Goal: Task Accomplishment & Management: Manage account settings

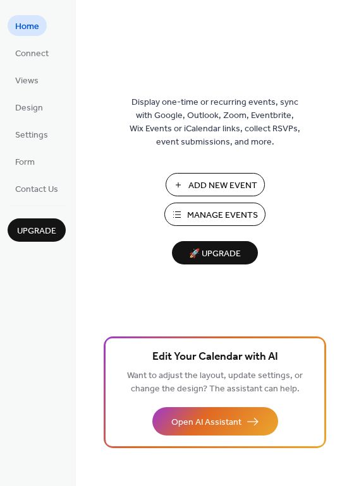
click at [205, 213] on span "Manage Events" at bounding box center [222, 215] width 71 height 13
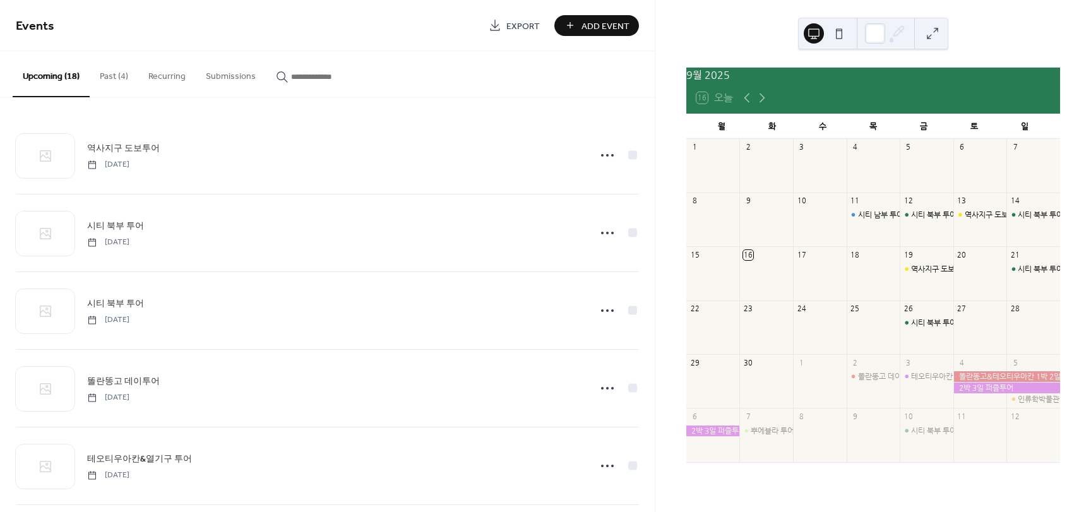
click at [982, 342] on div at bounding box center [980, 334] width 54 height 32
click at [972, 330] on div at bounding box center [980, 334] width 54 height 32
click at [964, 338] on div at bounding box center [980, 334] width 54 height 32
click at [576, 26] on button "Add Event" at bounding box center [596, 25] width 85 height 21
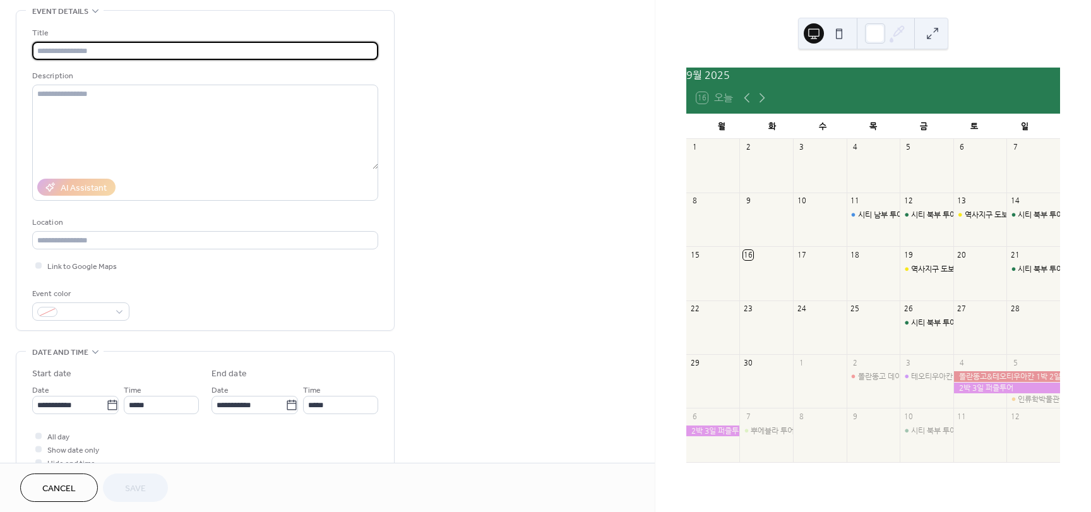
scroll to position [63, 0]
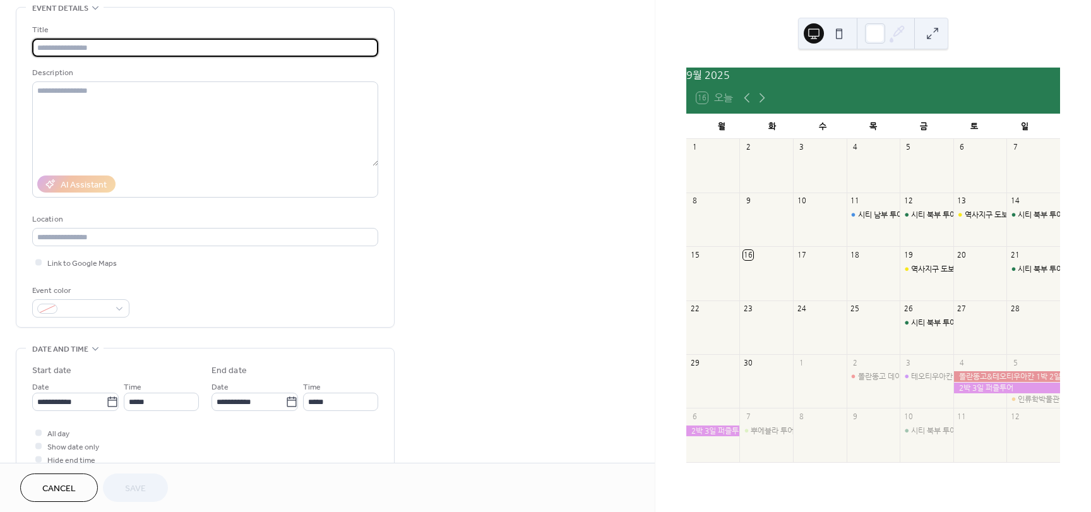
click at [88, 501] on button "Cancel" at bounding box center [59, 487] width 78 height 28
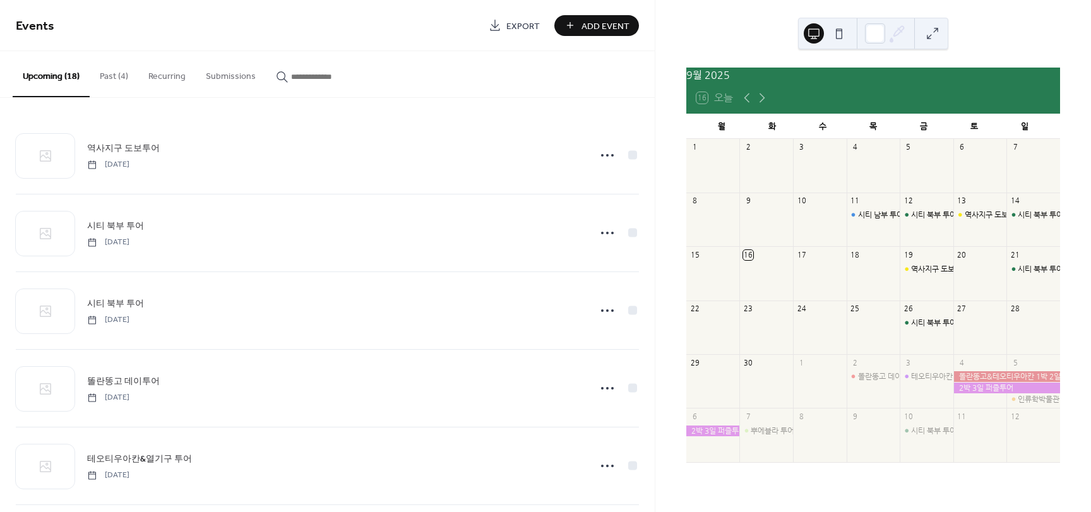
click at [574, 22] on button "Add Event" at bounding box center [596, 25] width 85 height 21
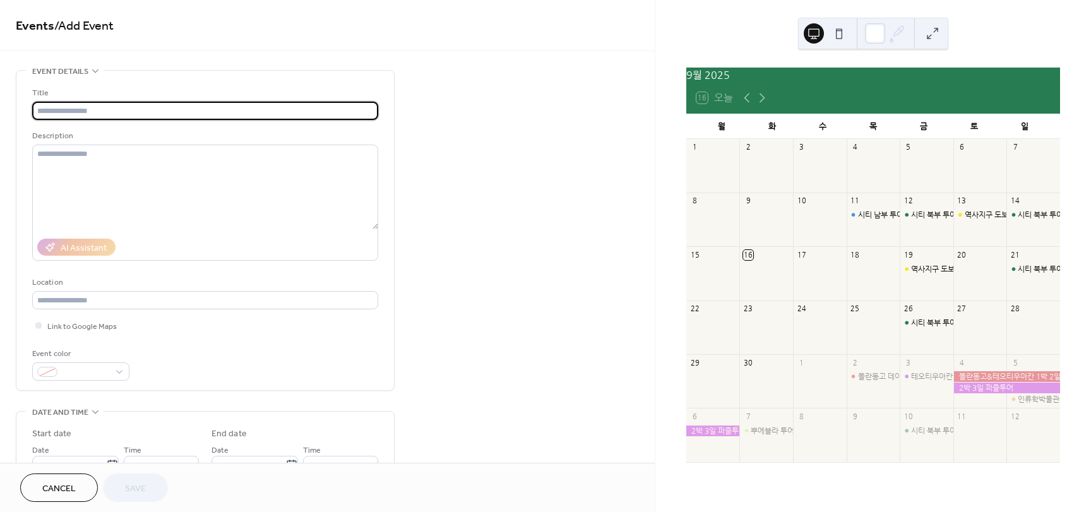
click at [70, 117] on input "text" at bounding box center [205, 111] width 346 height 18
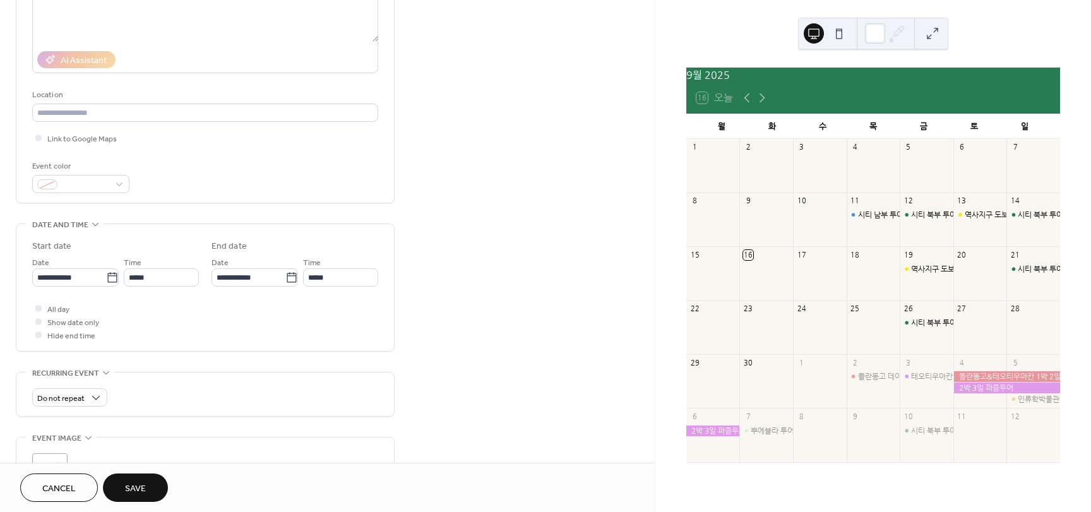
scroll to position [189, 0]
type input "*********"
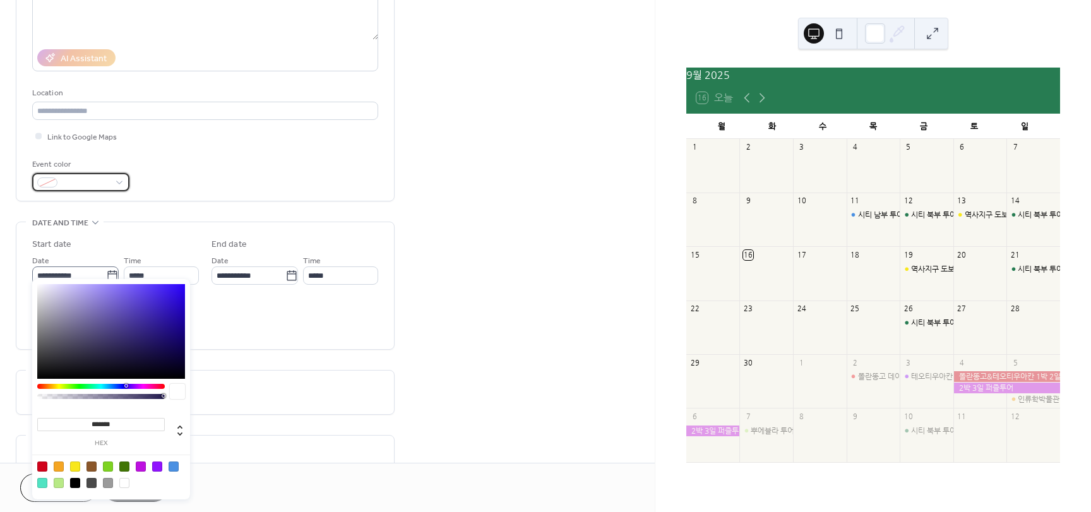
click at [113, 191] on div at bounding box center [80, 182] width 97 height 18
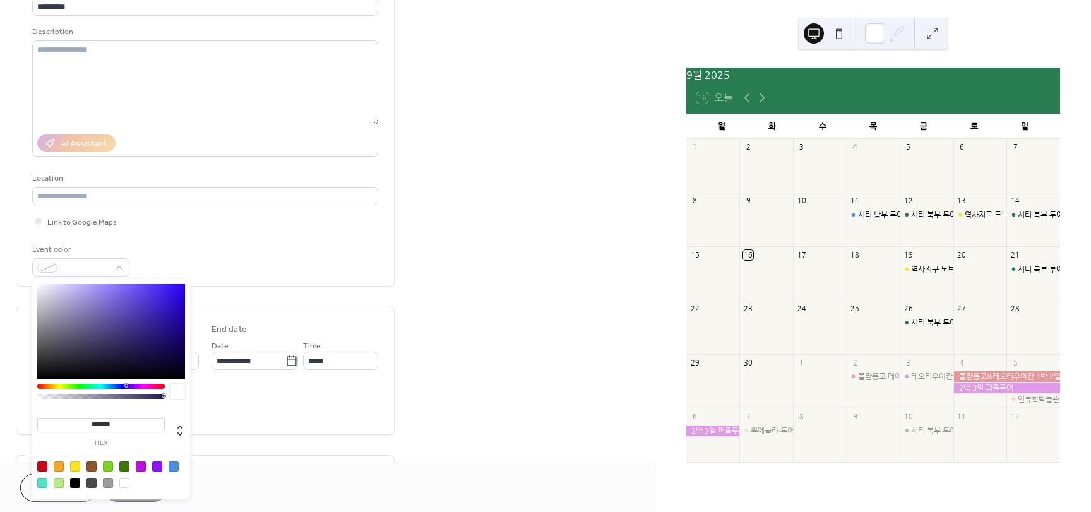
click at [71, 470] on div at bounding box center [75, 466] width 10 height 10
type input "*******"
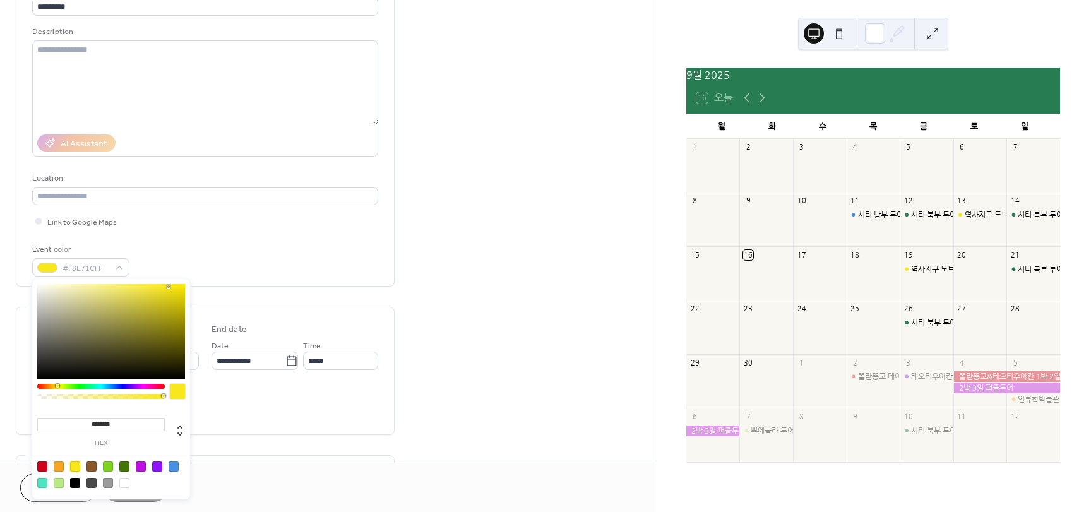
click at [497, 340] on div "**********" at bounding box center [327, 352] width 655 height 773
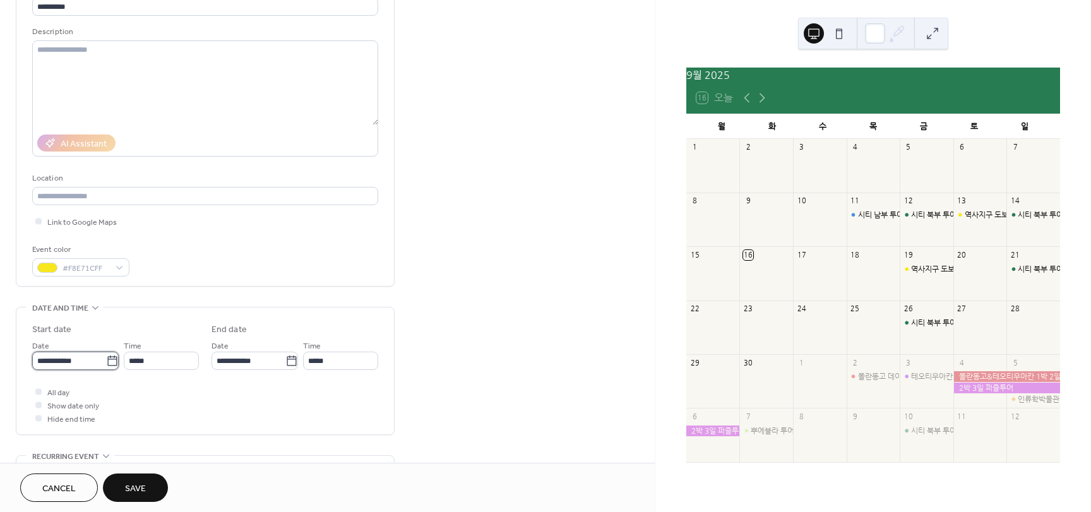
click at [83, 361] on input "**********" at bounding box center [69, 361] width 74 height 18
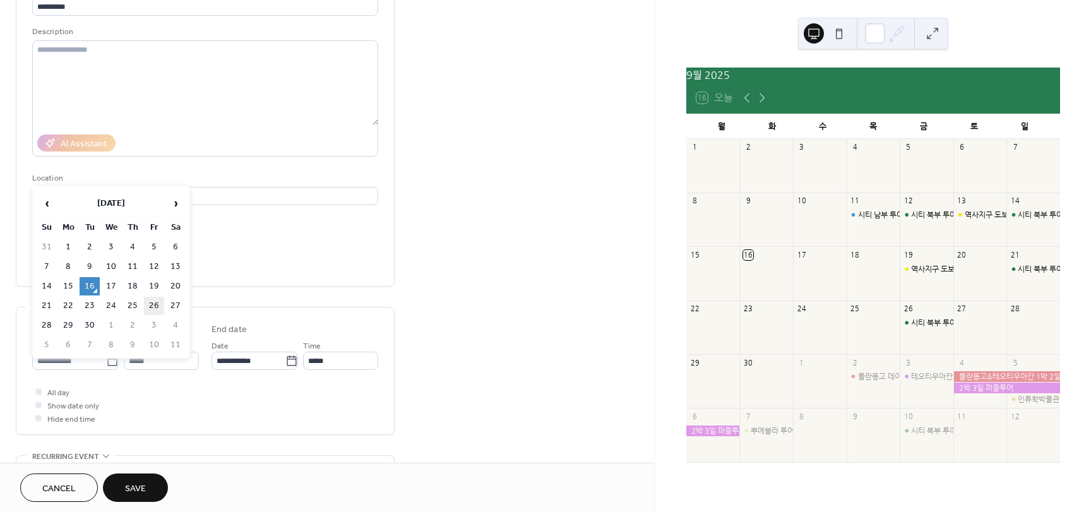
click at [160, 304] on td "26" at bounding box center [154, 306] width 20 height 18
type input "**********"
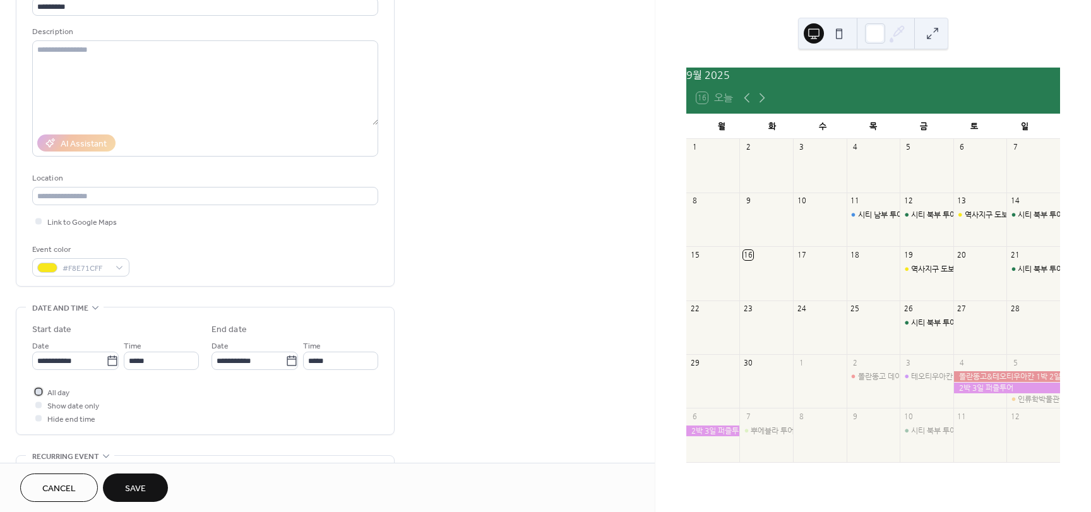
click at [39, 393] on div at bounding box center [38, 391] width 6 height 6
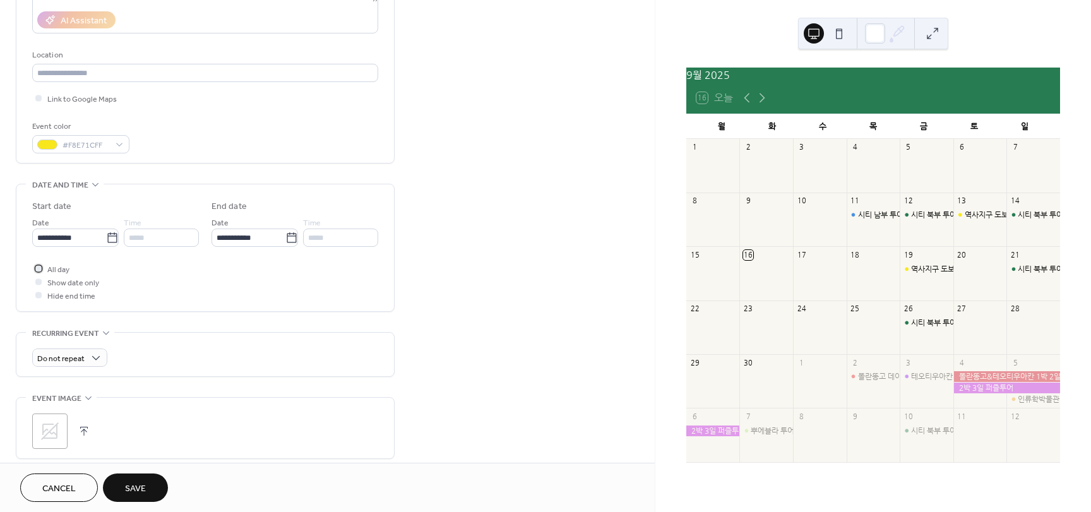
scroll to position [230, 0]
click at [152, 479] on button "Save" at bounding box center [135, 487] width 65 height 28
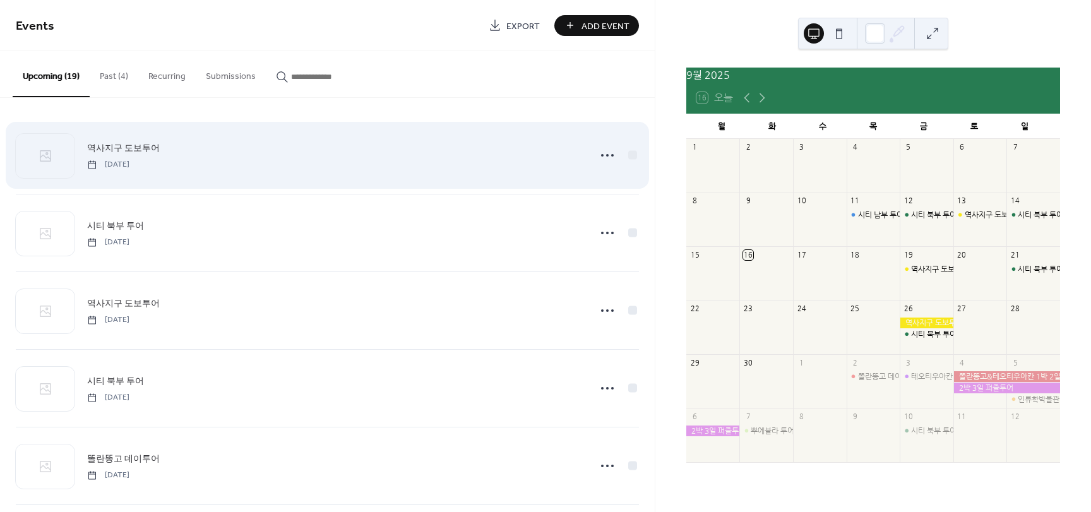
click at [405, 141] on div "역사지구 도보투어 Friday, September 19, 2025" at bounding box center [334, 155] width 494 height 28
click at [595, 153] on div at bounding box center [607, 155] width 25 height 25
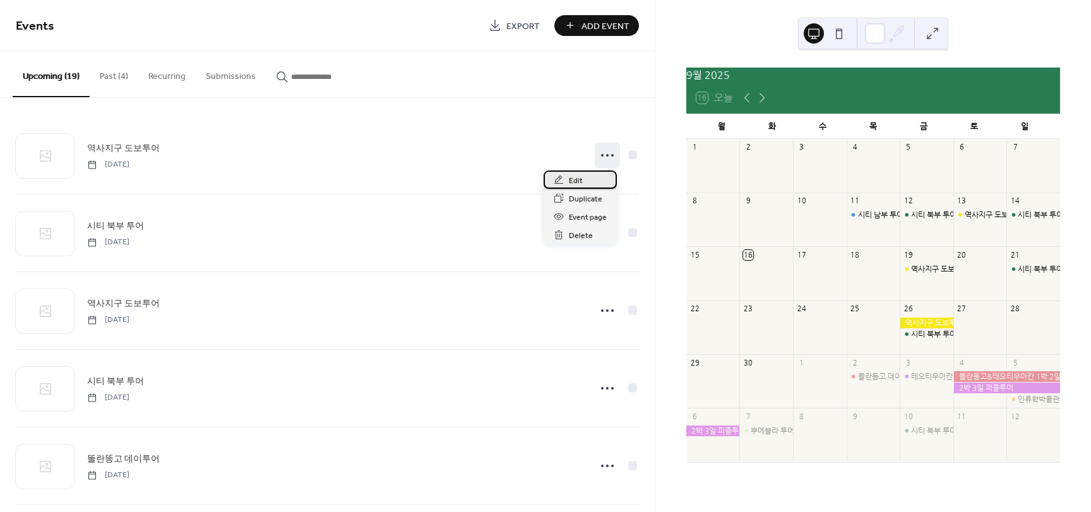
click at [587, 177] on div "Edit" at bounding box center [580, 179] width 73 height 18
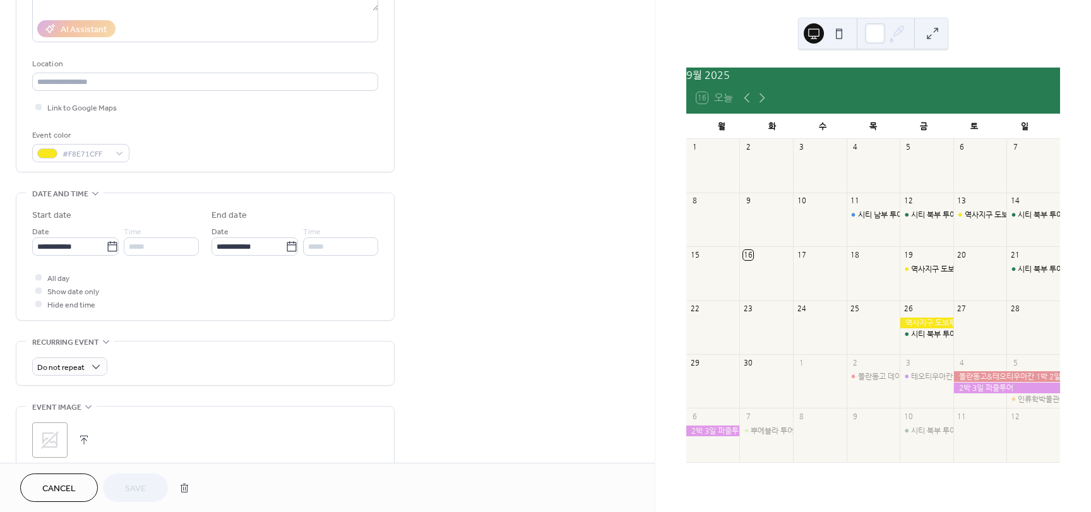
scroll to position [189, 0]
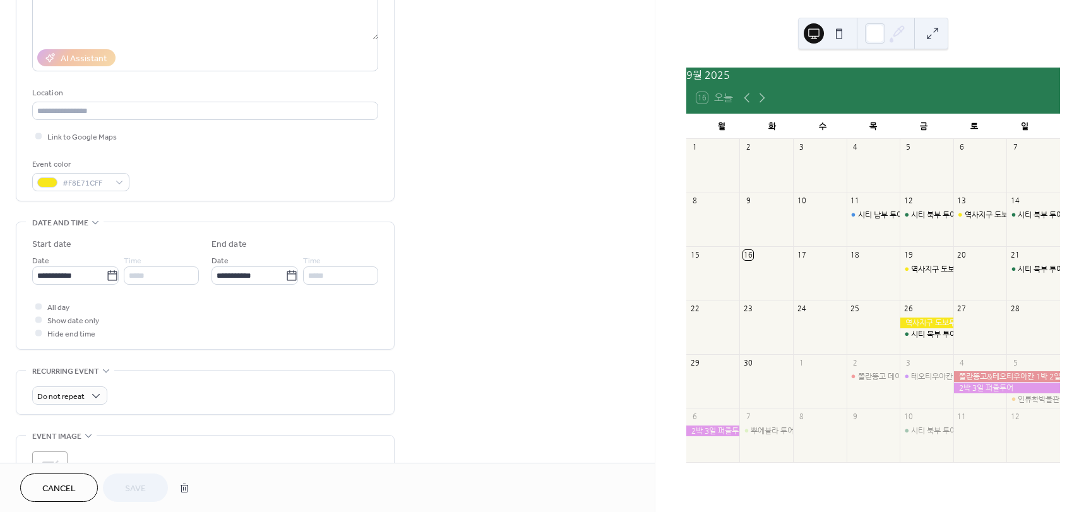
click at [88, 494] on button "Cancel" at bounding box center [59, 487] width 78 height 28
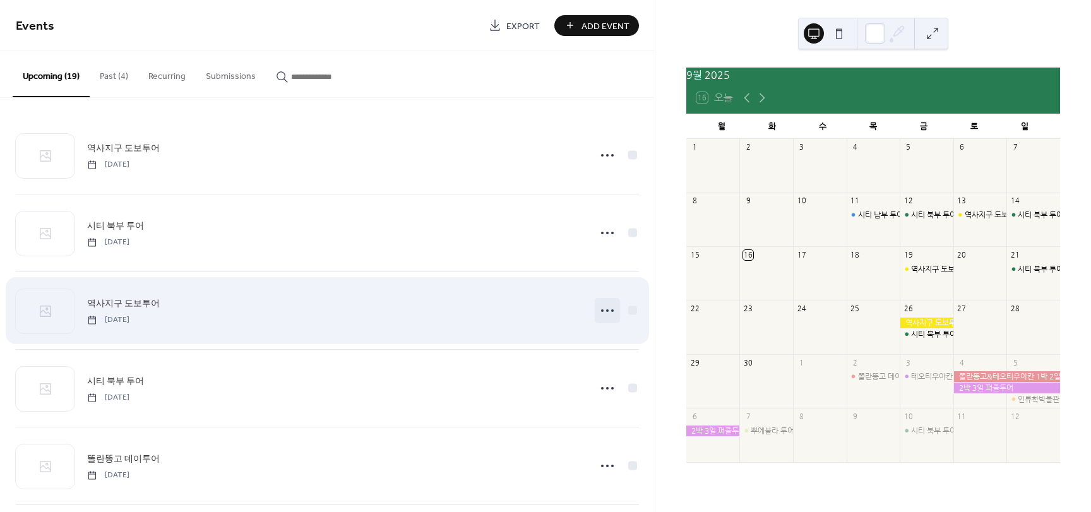
click at [605, 307] on icon at bounding box center [607, 310] width 20 height 20
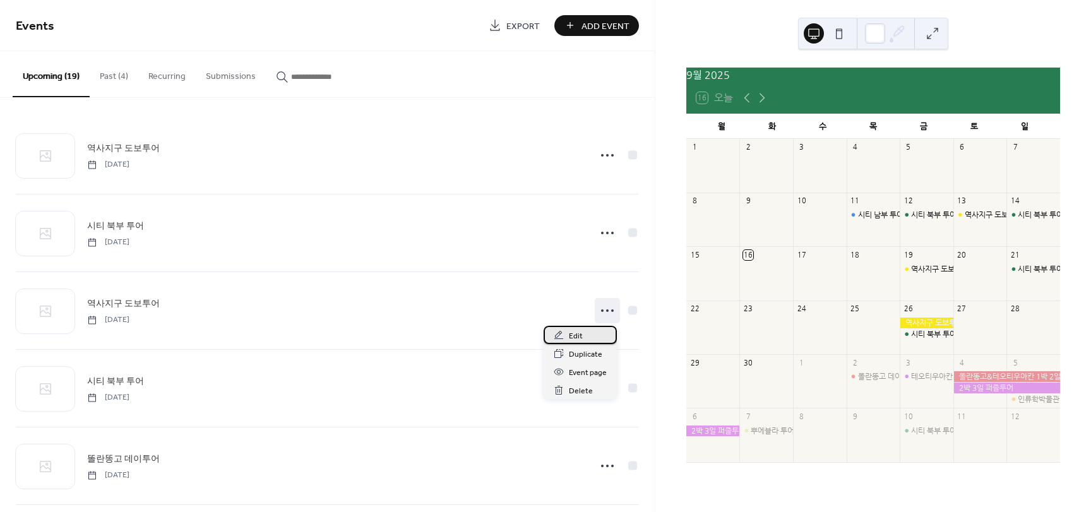
click at [591, 335] on div "Edit" at bounding box center [580, 335] width 73 height 18
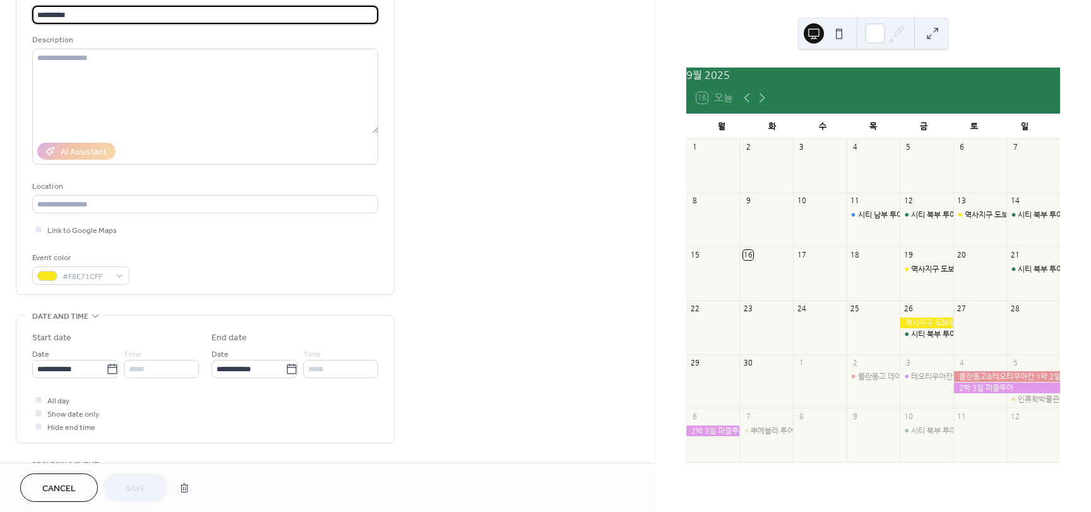
scroll to position [189, 0]
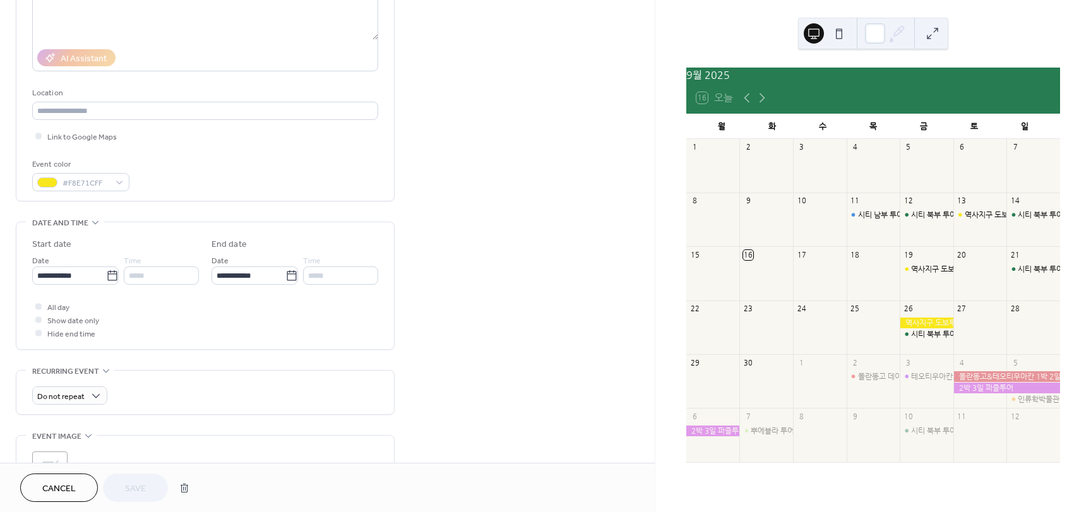
click at [57, 321] on span "Show date only" at bounding box center [73, 320] width 52 height 13
click at [52, 321] on span "Show date only" at bounding box center [73, 320] width 52 height 13
click at [42, 321] on div at bounding box center [38, 319] width 13 height 13
click at [39, 321] on div at bounding box center [38, 319] width 6 height 6
click at [51, 321] on span "Show date only" at bounding box center [73, 320] width 52 height 13
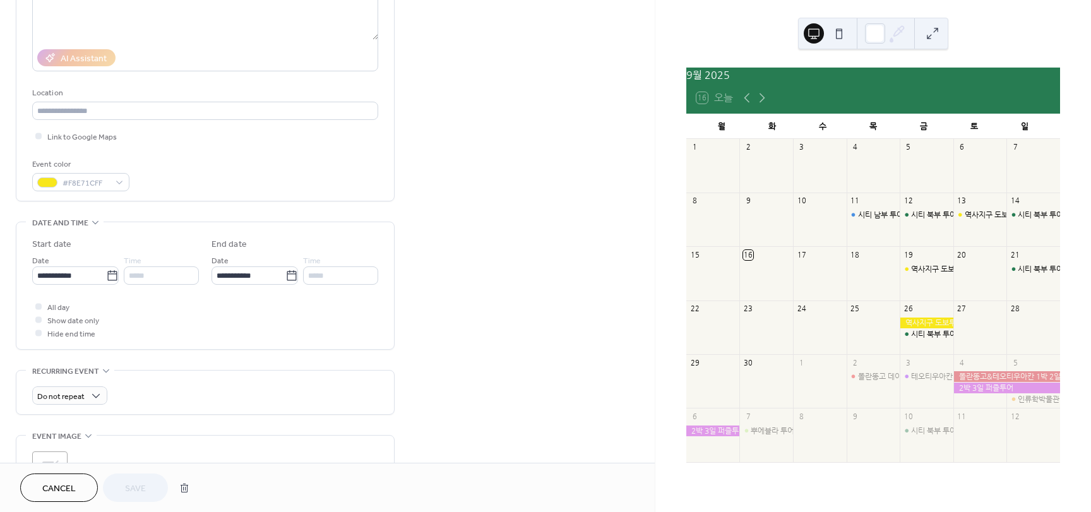
click at [39, 321] on div at bounding box center [38, 319] width 6 height 6
click at [38, 307] on icon at bounding box center [38, 306] width 3 height 3
click at [39, 325] on div at bounding box center [38, 319] width 13 height 13
click at [144, 493] on span "Save" at bounding box center [135, 488] width 21 height 13
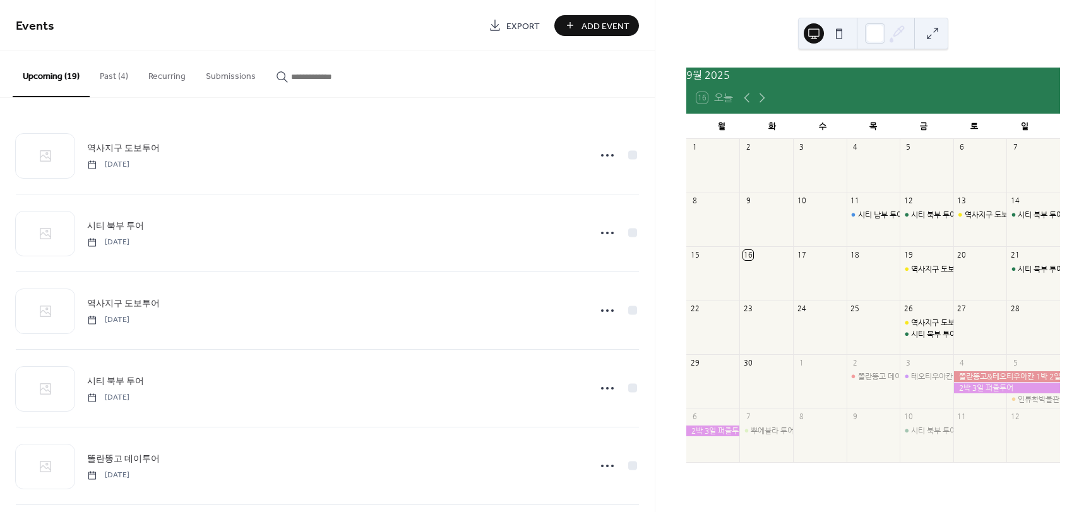
click at [603, 22] on span "Add Event" at bounding box center [605, 26] width 48 height 13
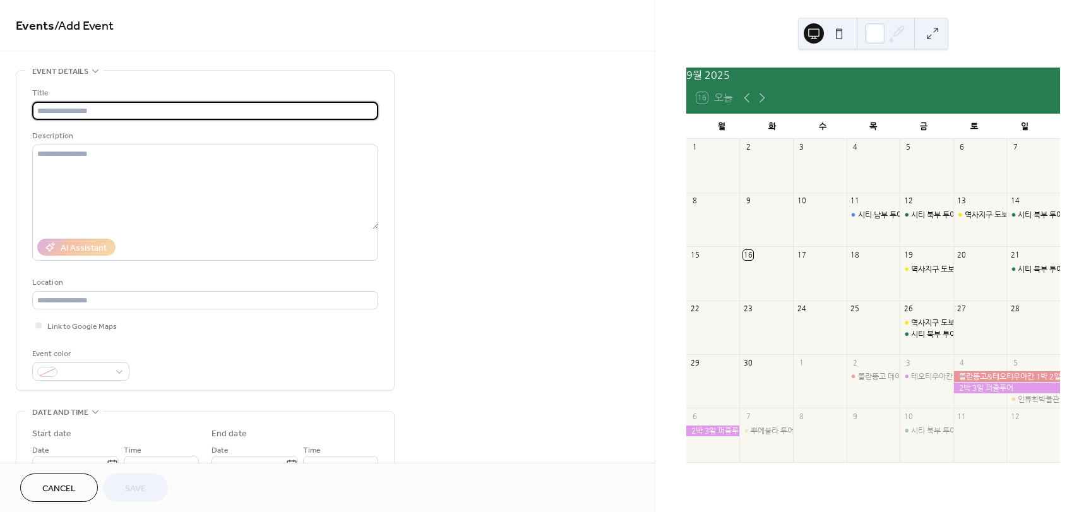
click at [155, 109] on input "text" at bounding box center [205, 111] width 346 height 18
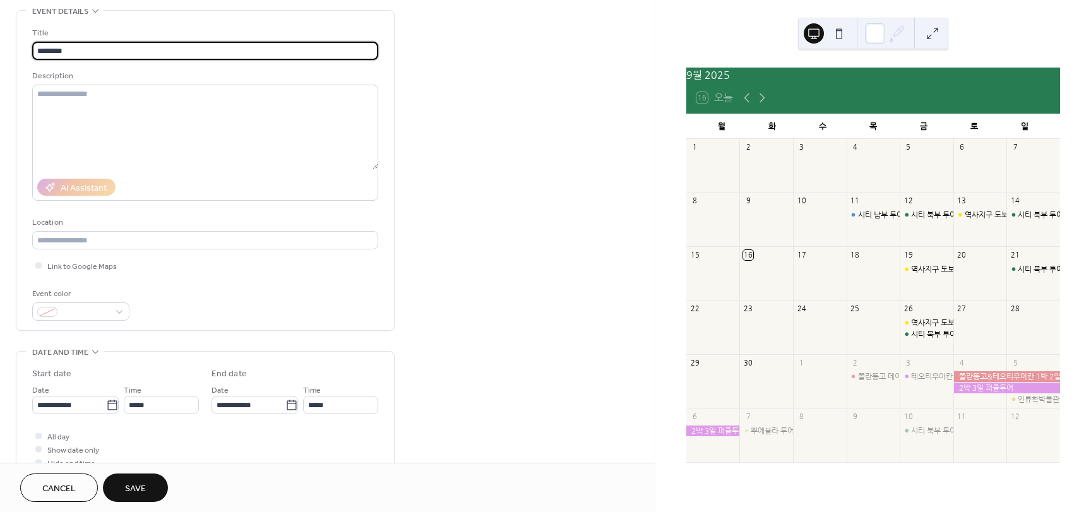
scroll to position [63, 0]
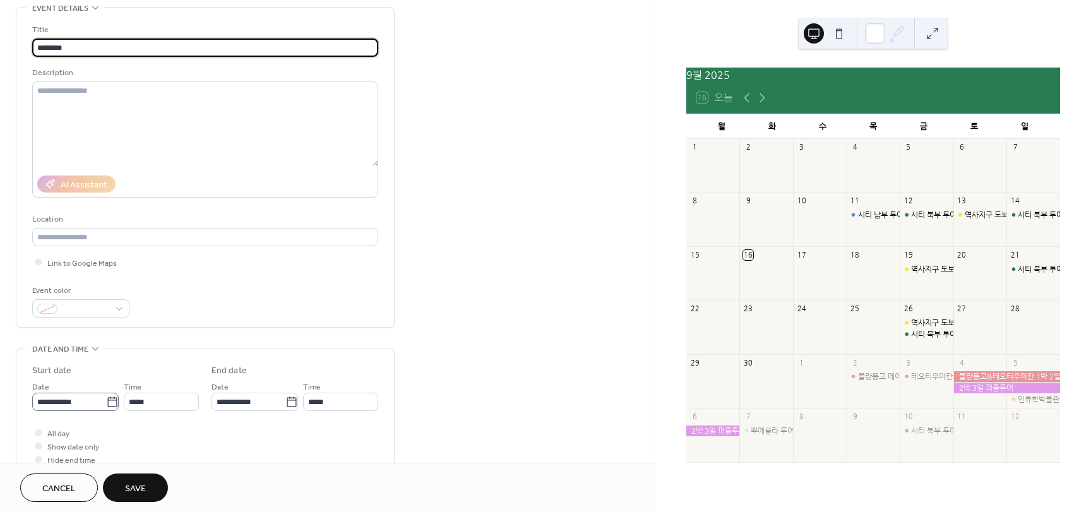
type input "********"
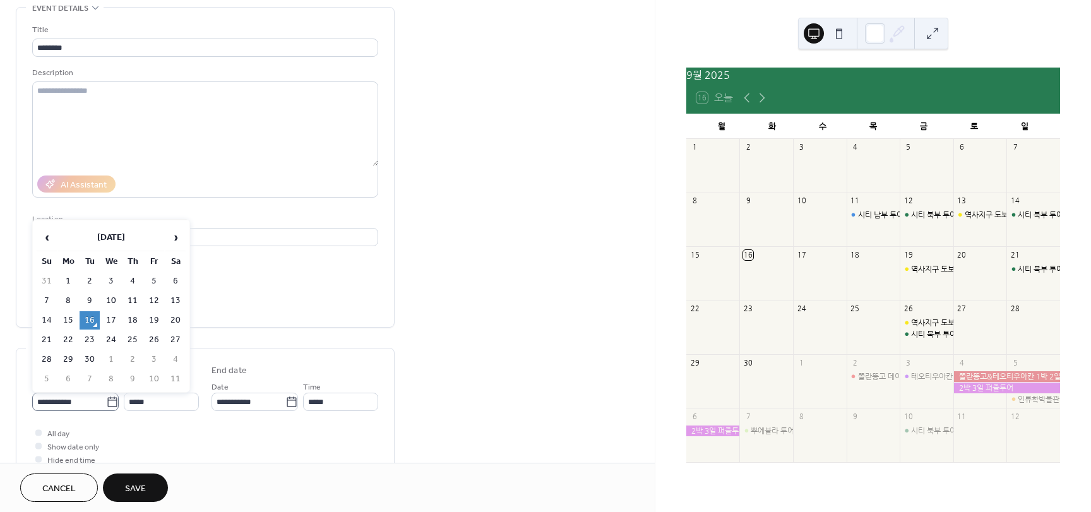
click at [110, 400] on icon at bounding box center [112, 402] width 13 height 13
click at [106, 400] on input "**********" at bounding box center [69, 402] width 74 height 18
click at [179, 334] on td "27" at bounding box center [175, 340] width 20 height 18
type input "**********"
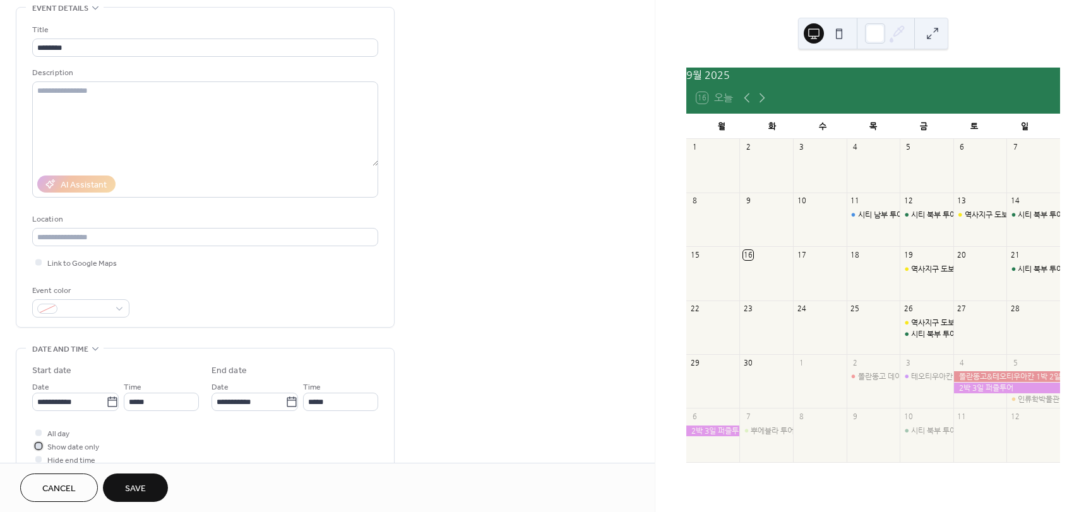
click at [39, 449] on div at bounding box center [38, 445] width 13 height 13
click at [90, 315] on span at bounding box center [85, 309] width 47 height 13
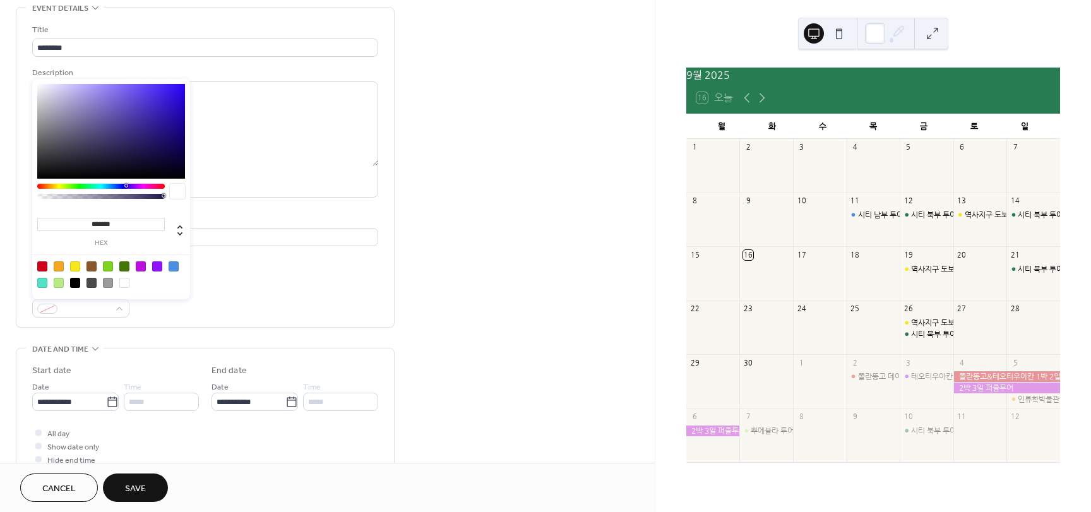
click at [128, 263] on div at bounding box center [124, 266] width 10 height 10
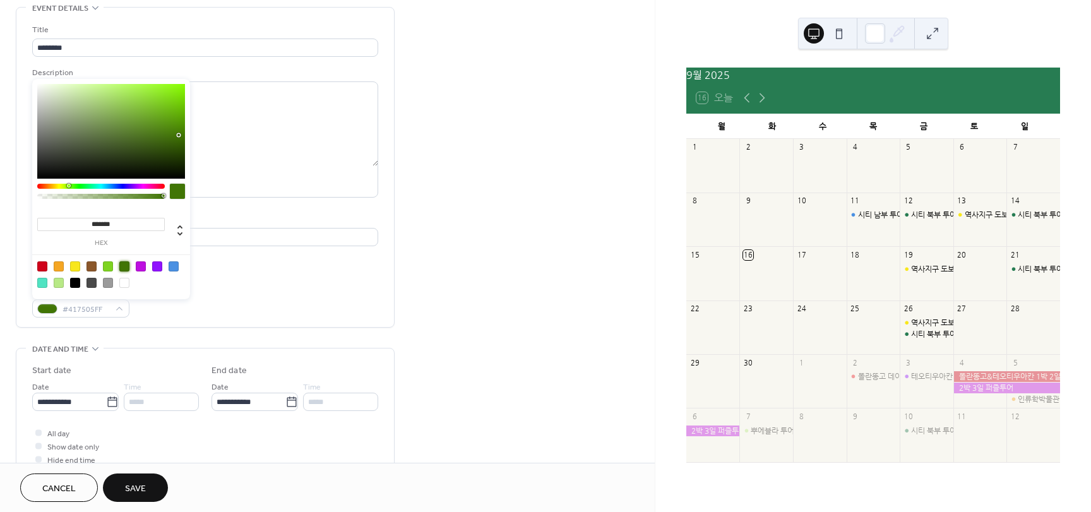
type input "*******"
click at [174, 456] on div "All day Show date only Hide end time" at bounding box center [205, 446] width 346 height 40
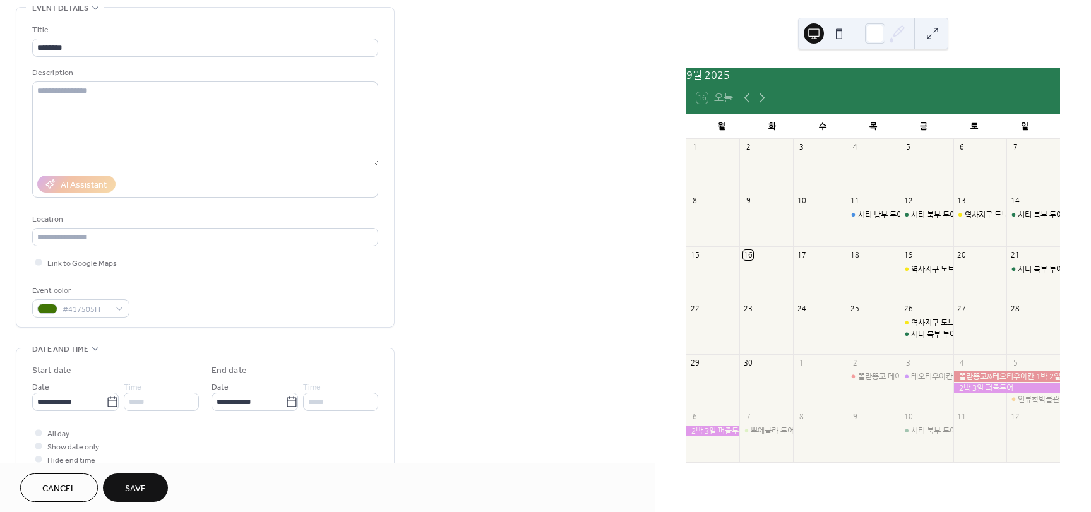
click at [148, 478] on button "Save" at bounding box center [135, 487] width 65 height 28
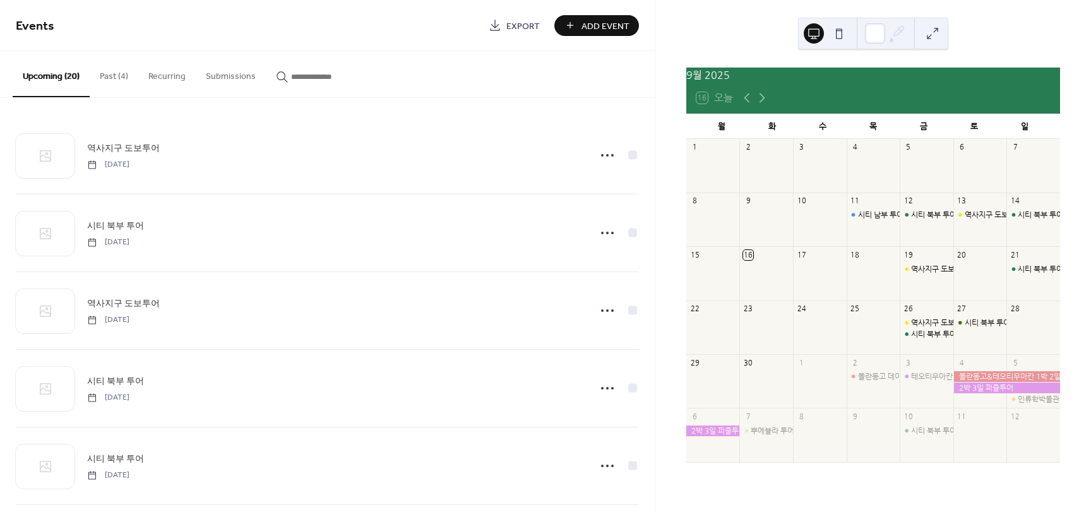
click at [573, 20] on button "Add Event" at bounding box center [596, 25] width 85 height 21
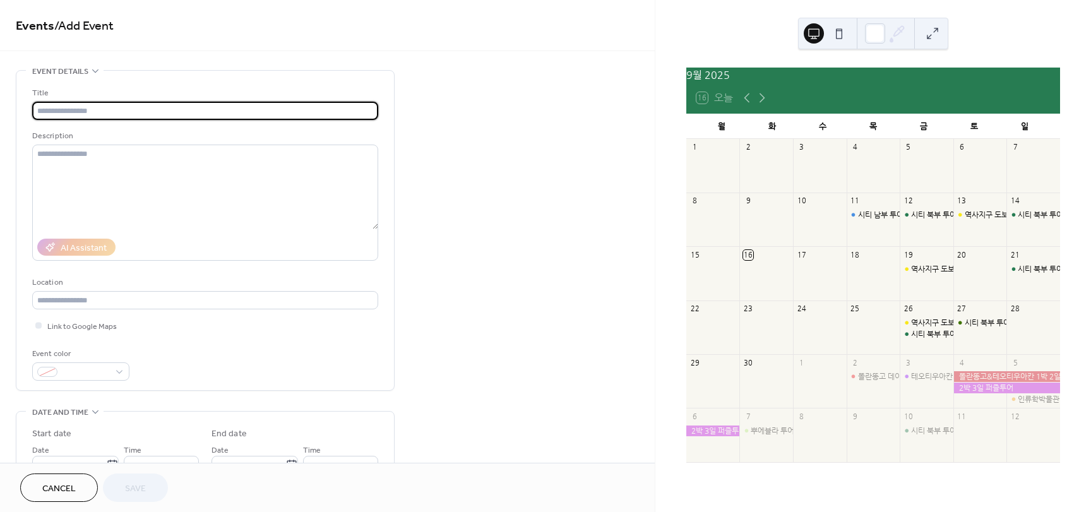
click at [121, 103] on input "text" at bounding box center [205, 111] width 346 height 18
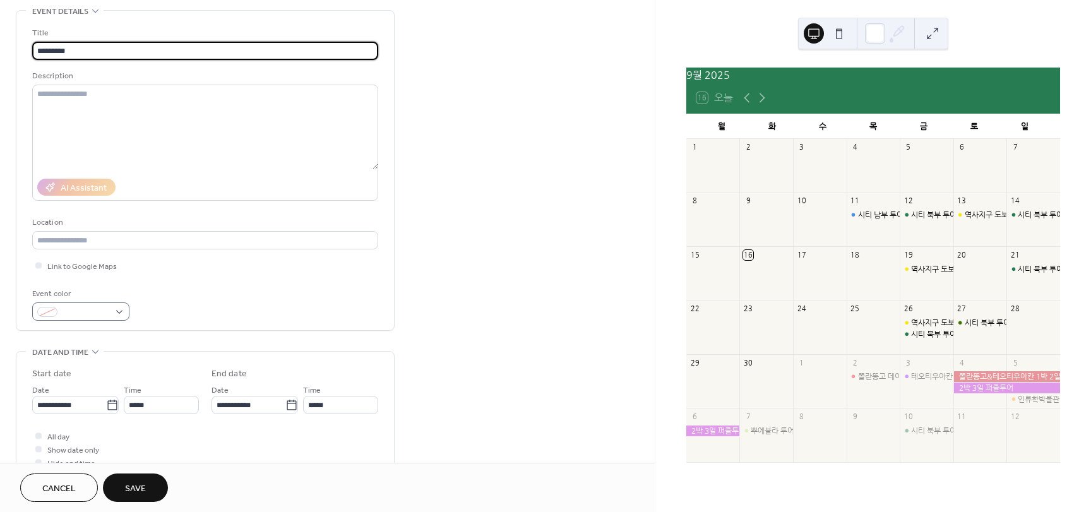
scroll to position [63, 0]
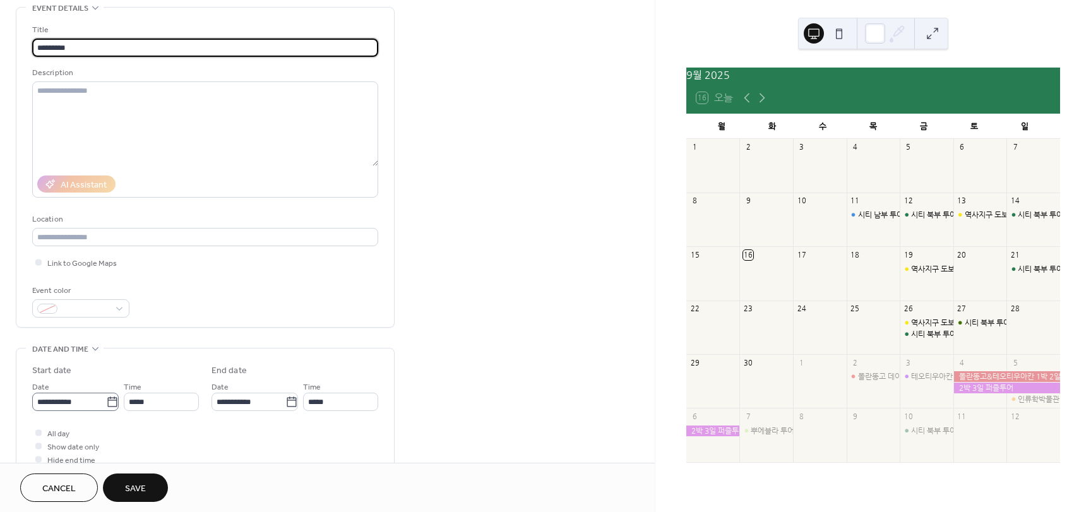
type input "*********"
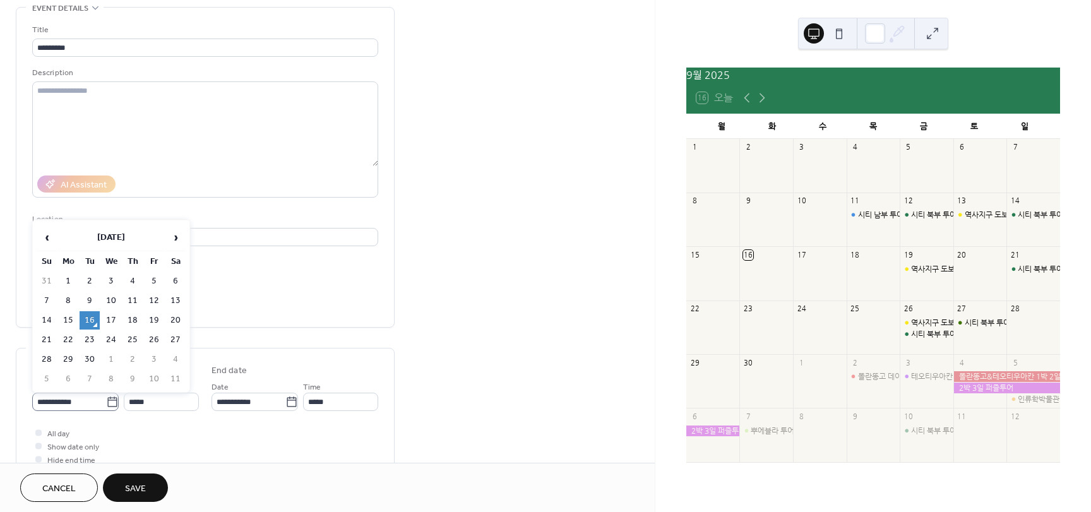
click at [106, 399] on icon at bounding box center [112, 402] width 13 height 13
click at [105, 399] on input "**********" at bounding box center [69, 402] width 74 height 18
click at [42, 363] on td "28" at bounding box center [47, 359] width 20 height 18
type input "**********"
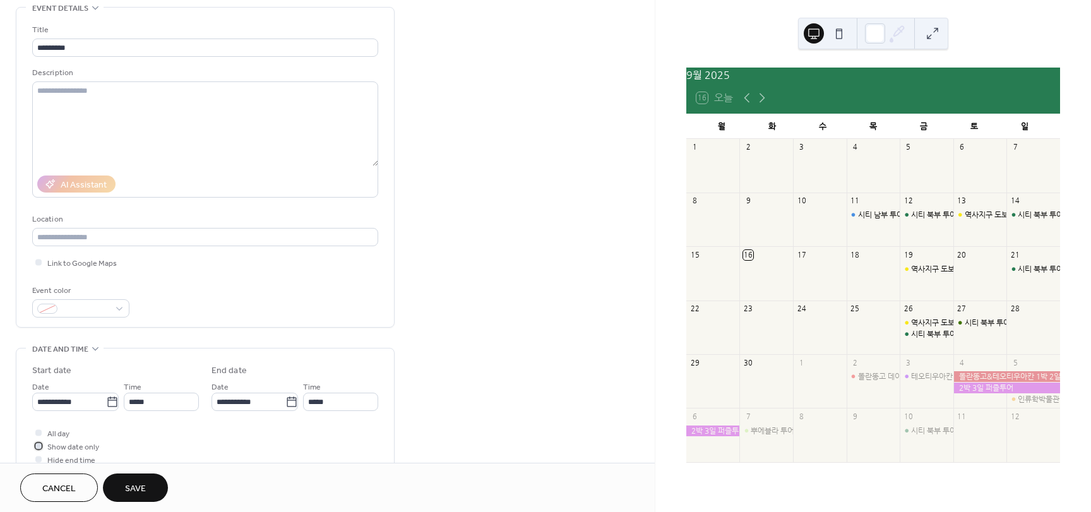
click at [38, 443] on div at bounding box center [38, 446] width 6 height 6
click at [119, 306] on div at bounding box center [80, 308] width 97 height 18
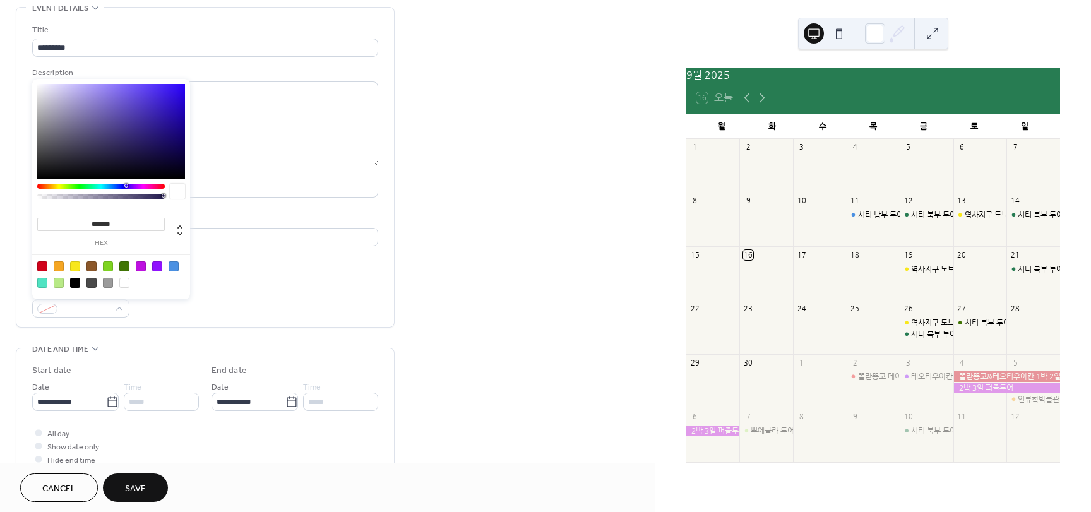
click at [74, 262] on div at bounding box center [75, 266] width 10 height 10
type input "*******"
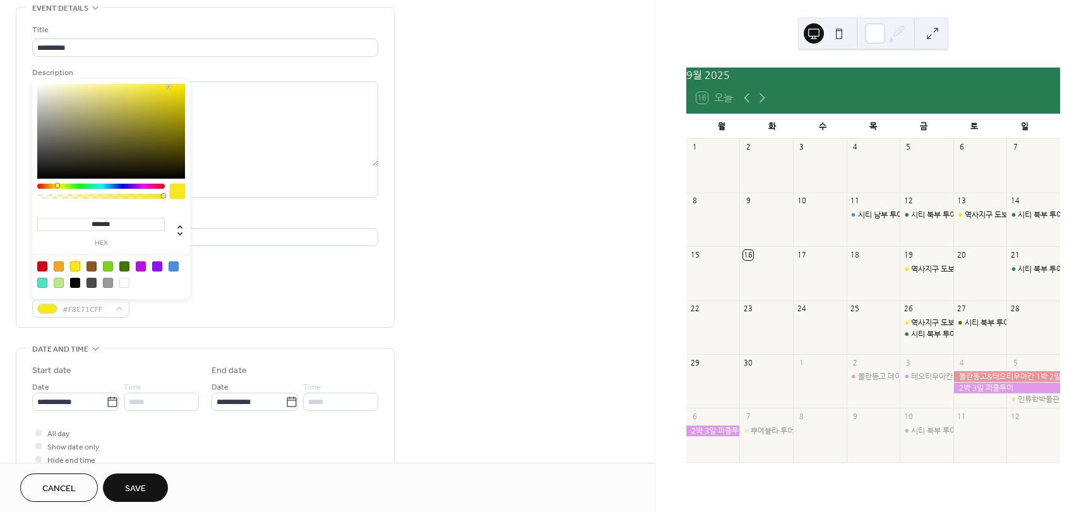
click at [150, 491] on button "Save" at bounding box center [135, 487] width 65 height 28
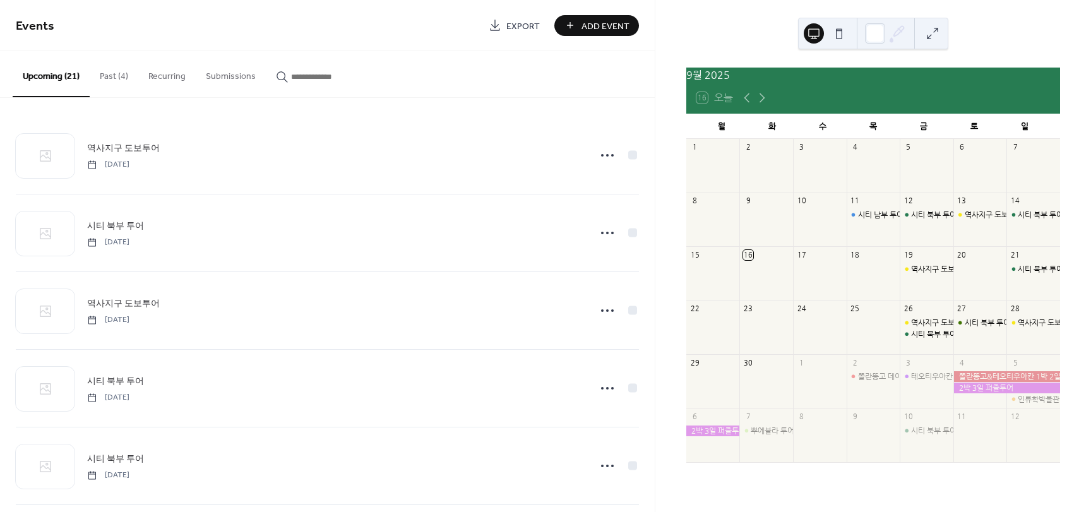
click at [586, 33] on span "Add Event" at bounding box center [605, 26] width 48 height 13
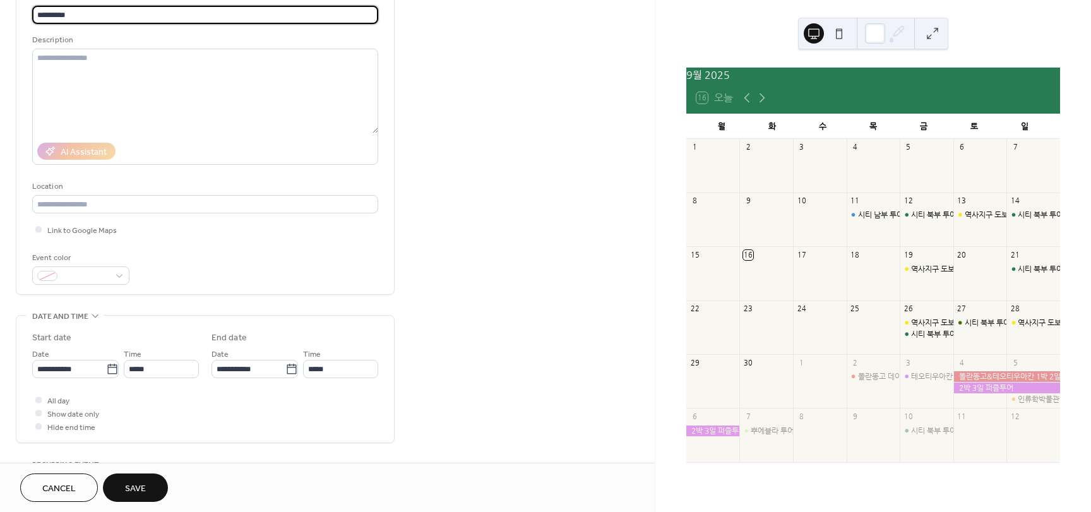
scroll to position [126, 0]
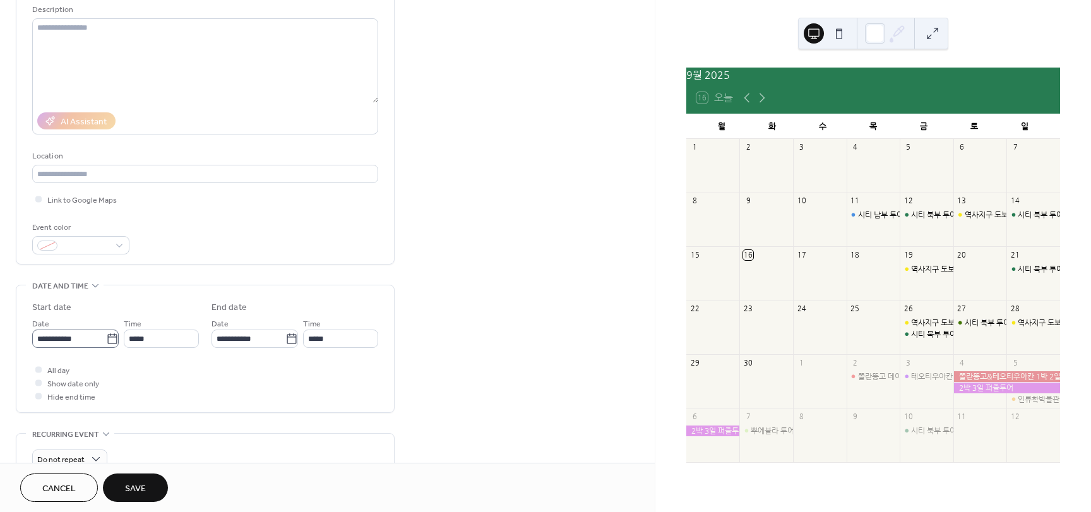
type input "*********"
click at [113, 340] on icon at bounding box center [111, 338] width 9 height 10
click at [106, 340] on input "**********" at bounding box center [69, 339] width 74 height 18
click at [93, 298] on td "30" at bounding box center [90, 296] width 20 height 18
type input "**********"
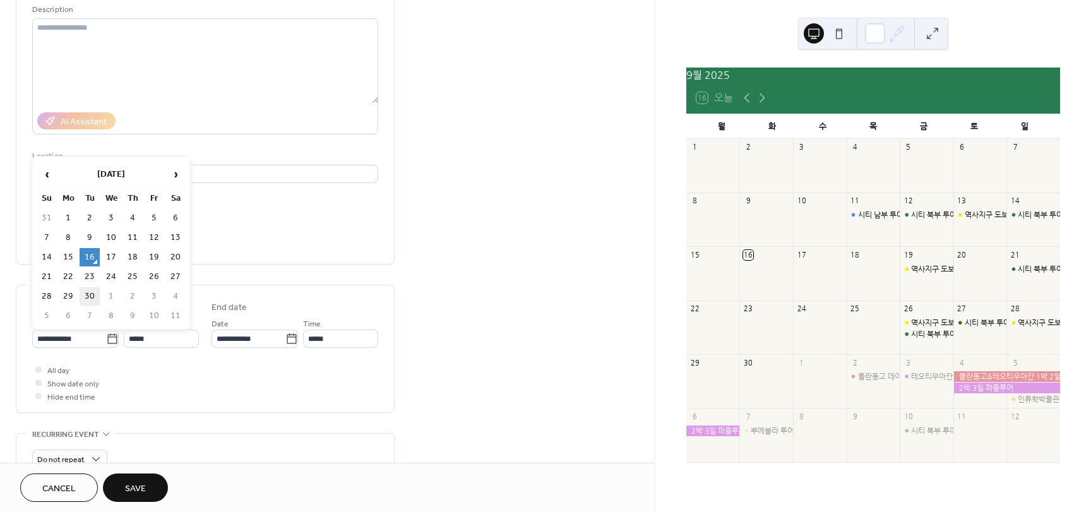
type input "**********"
click at [42, 383] on div at bounding box center [38, 382] width 13 height 13
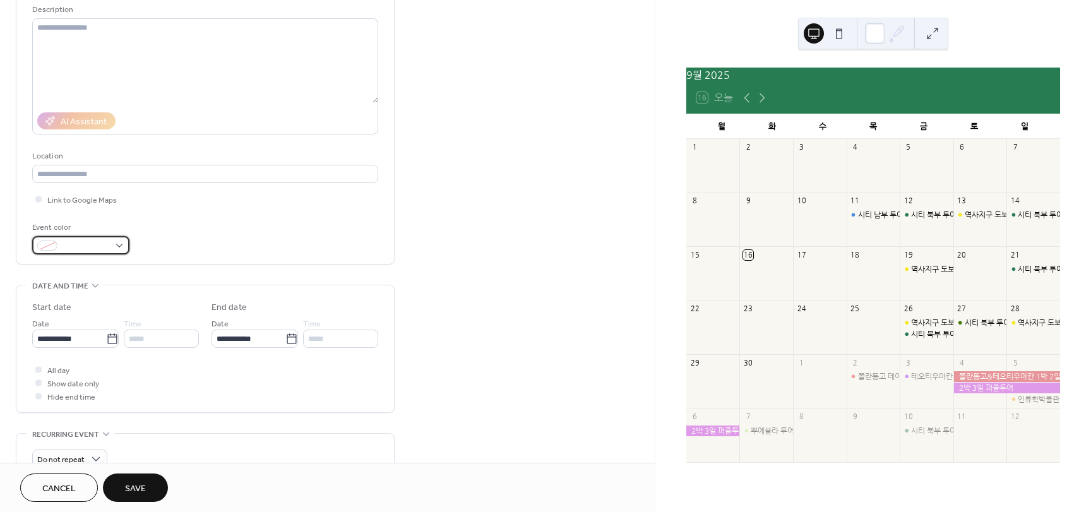
click at [107, 236] on div at bounding box center [80, 245] width 97 height 18
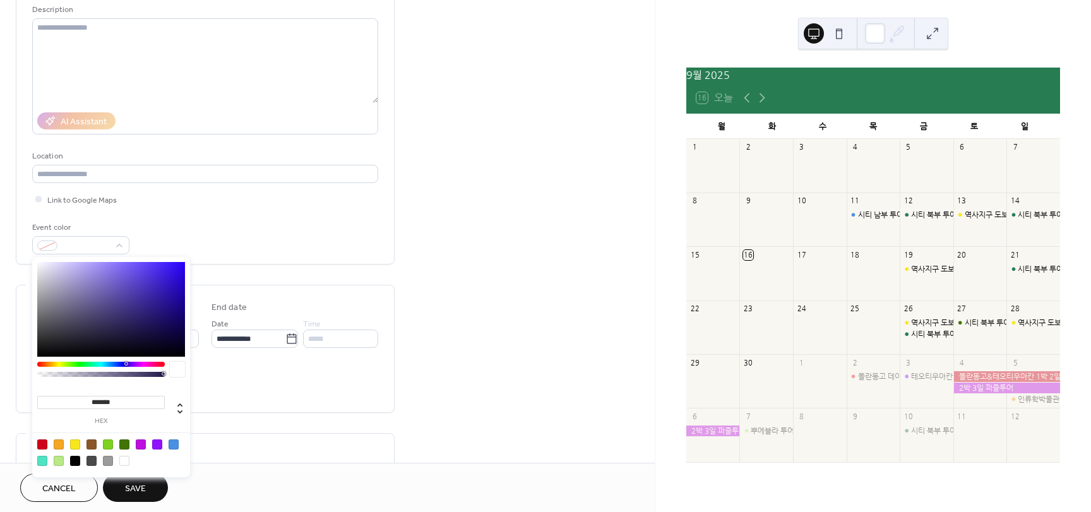
click at [55, 446] on div at bounding box center [59, 444] width 10 height 10
type input "*******"
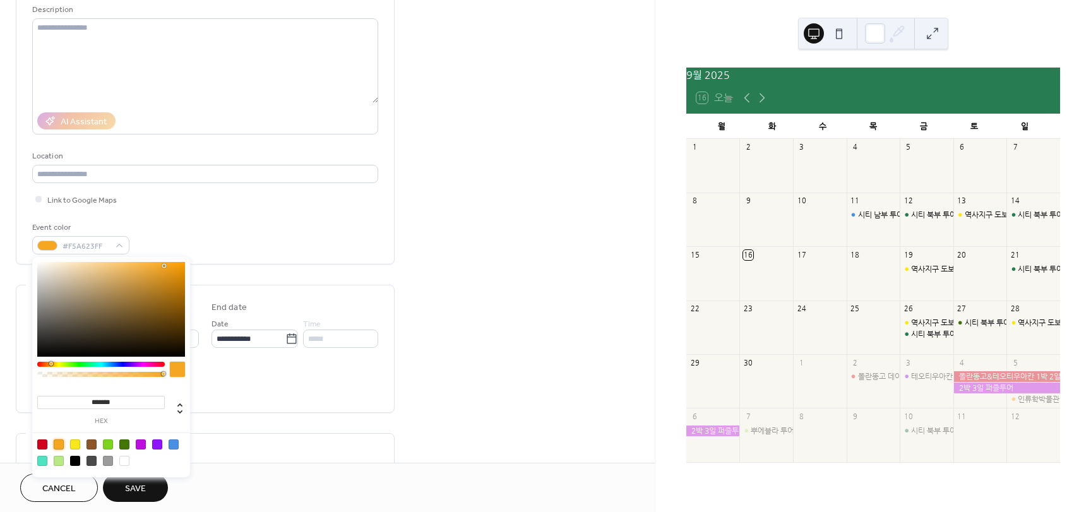
click at [151, 492] on button "Save" at bounding box center [135, 487] width 65 height 28
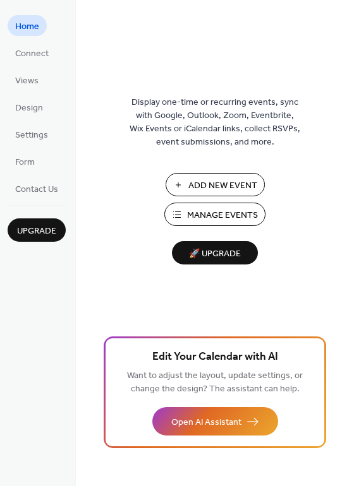
click at [202, 211] on span "Manage Events" at bounding box center [222, 215] width 71 height 13
click at [220, 220] on span "Manage Events" at bounding box center [222, 215] width 71 height 13
click at [222, 219] on span "Manage Events" at bounding box center [222, 215] width 71 height 13
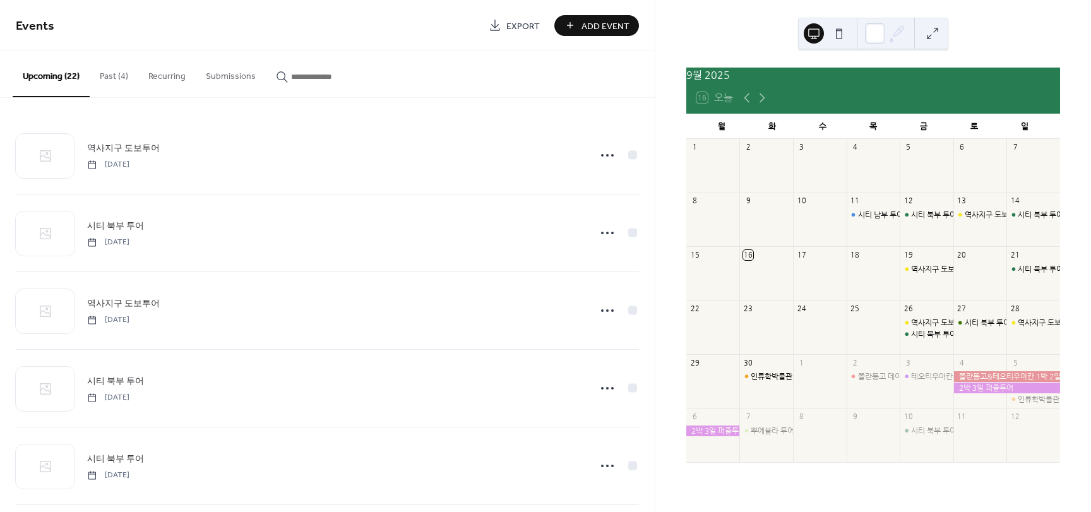
click at [127, 73] on button "Past (4)" at bounding box center [114, 73] width 49 height 45
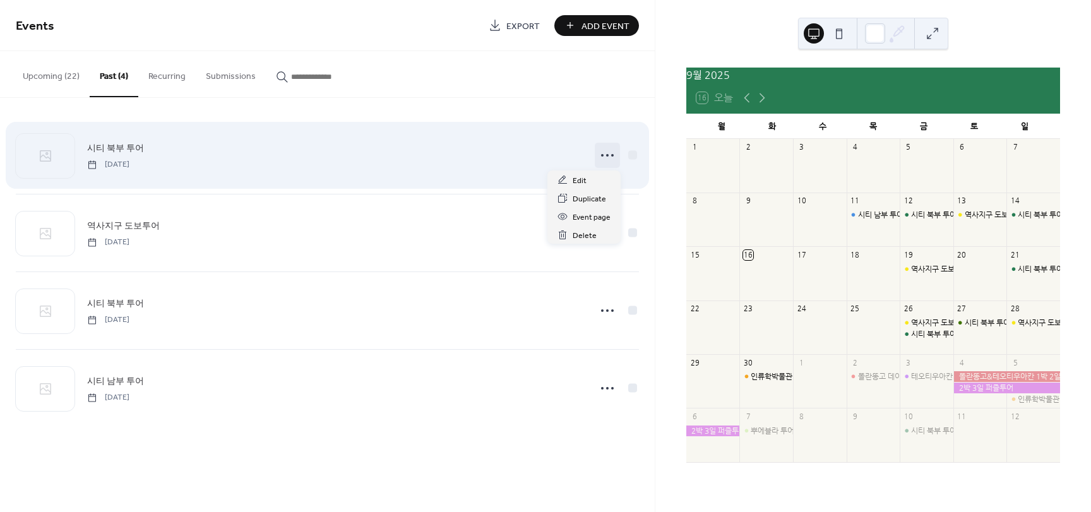
click at [603, 156] on circle at bounding box center [602, 155] width 3 height 3
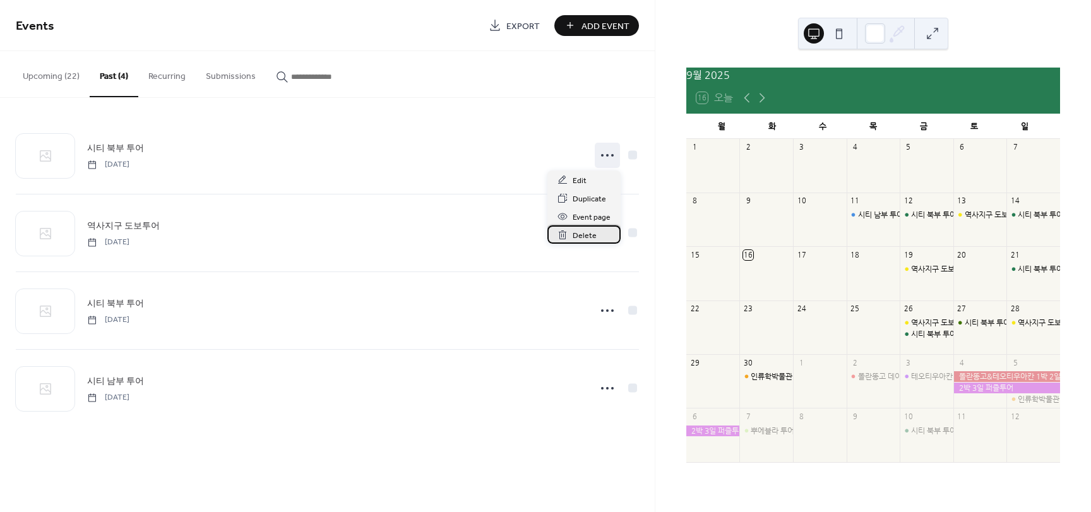
click at [586, 236] on span "Delete" at bounding box center [585, 235] width 24 height 13
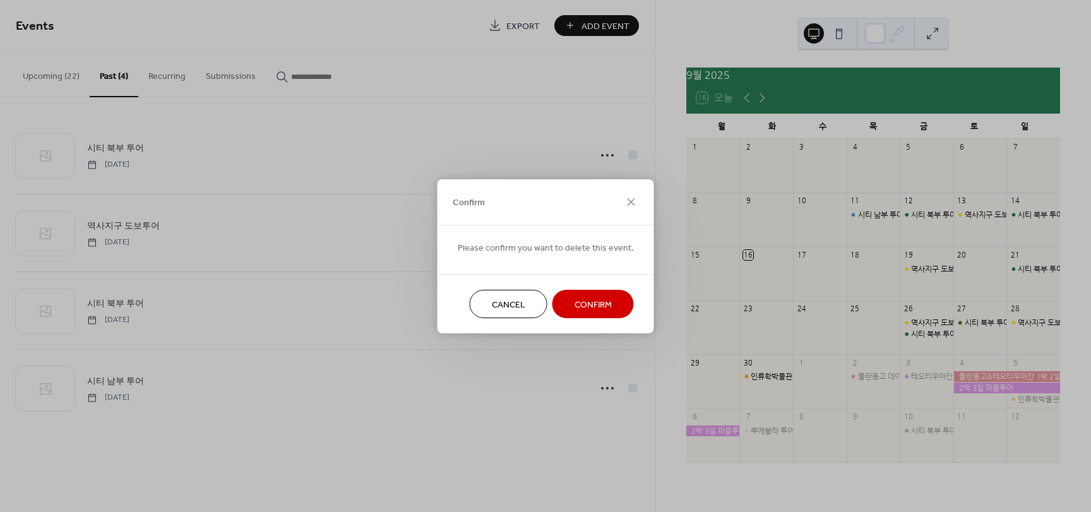
click at [597, 308] on span "Confirm" at bounding box center [592, 304] width 37 height 13
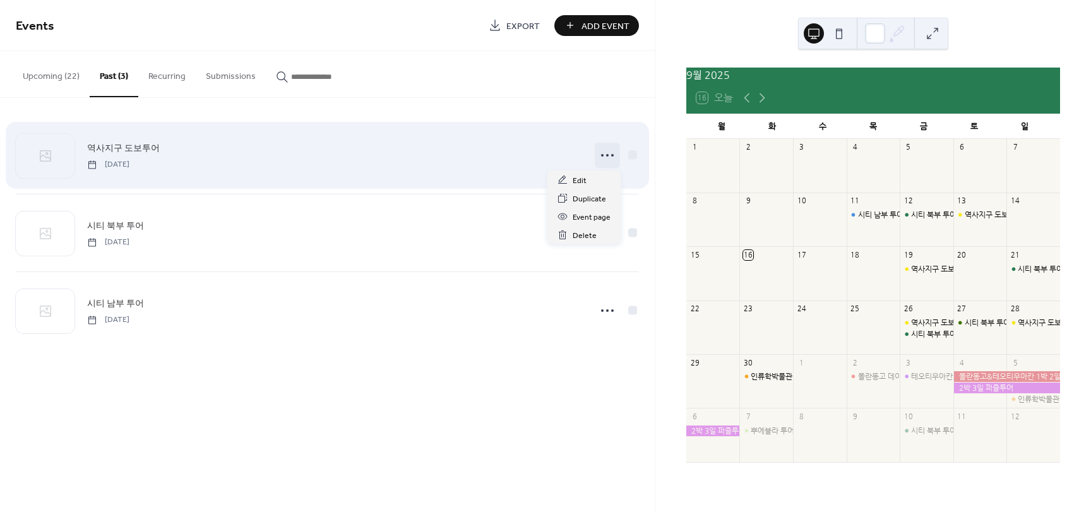
click at [605, 161] on icon at bounding box center [607, 155] width 20 height 20
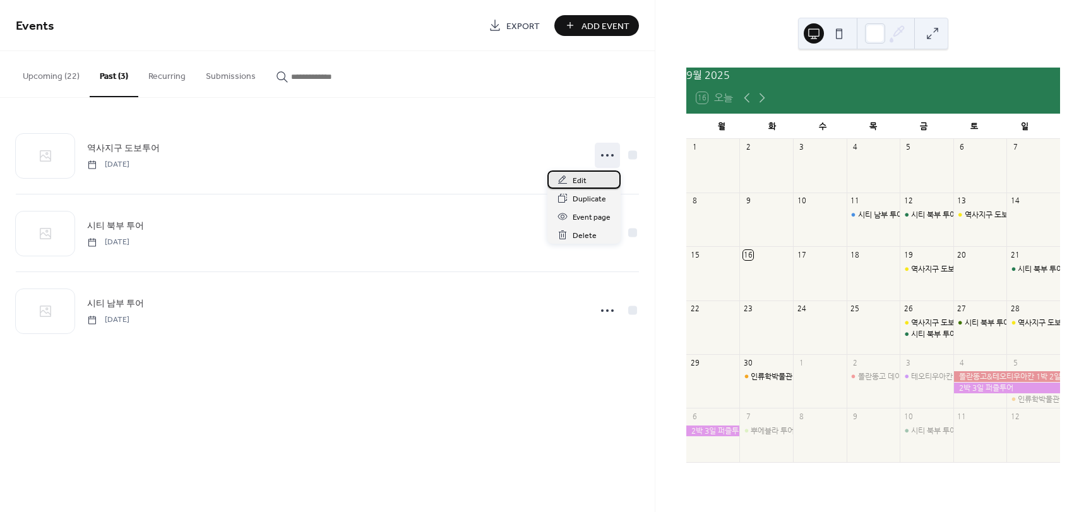
click at [593, 182] on div "Edit" at bounding box center [583, 179] width 73 height 18
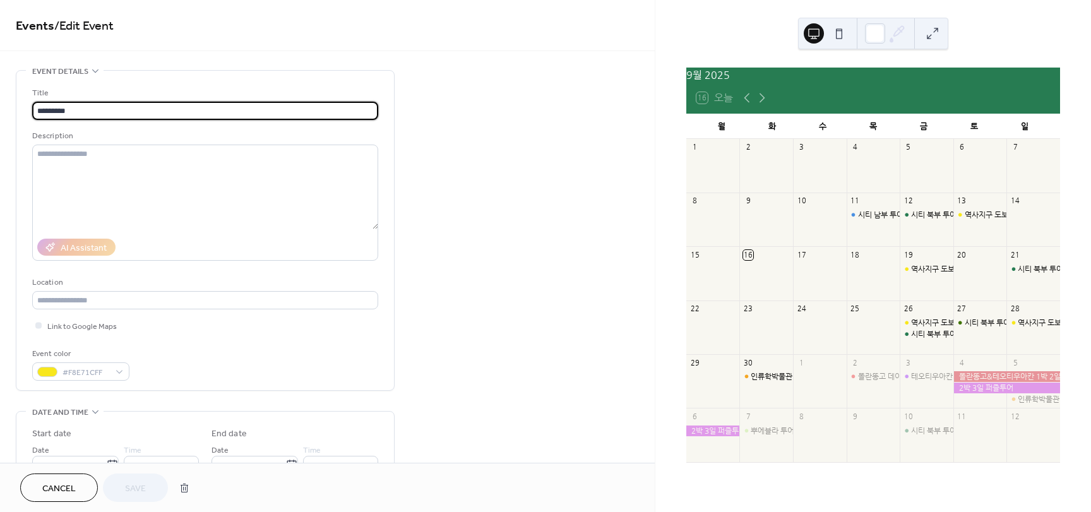
click at [51, 482] on span "Cancel" at bounding box center [58, 488] width 33 height 13
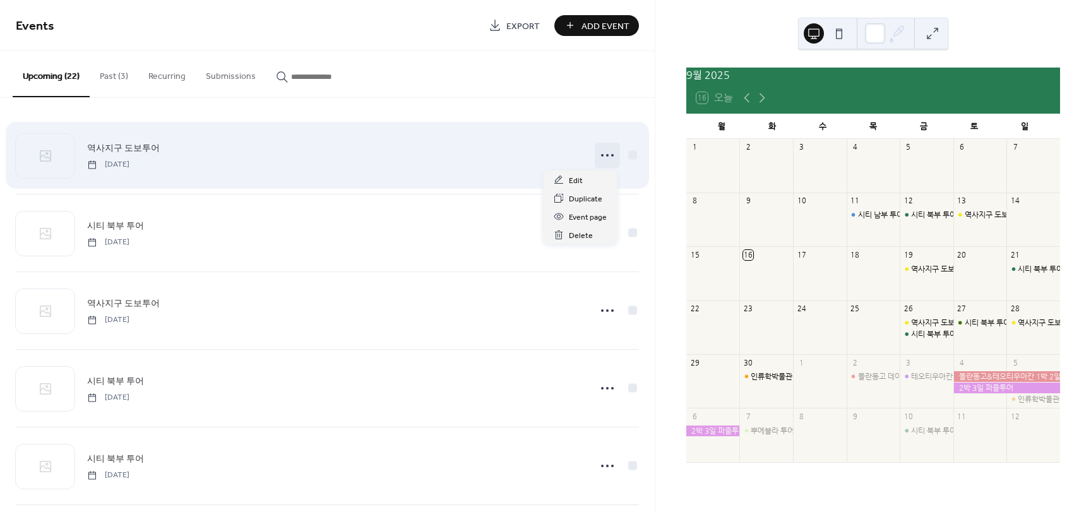
click at [605, 150] on icon at bounding box center [607, 155] width 20 height 20
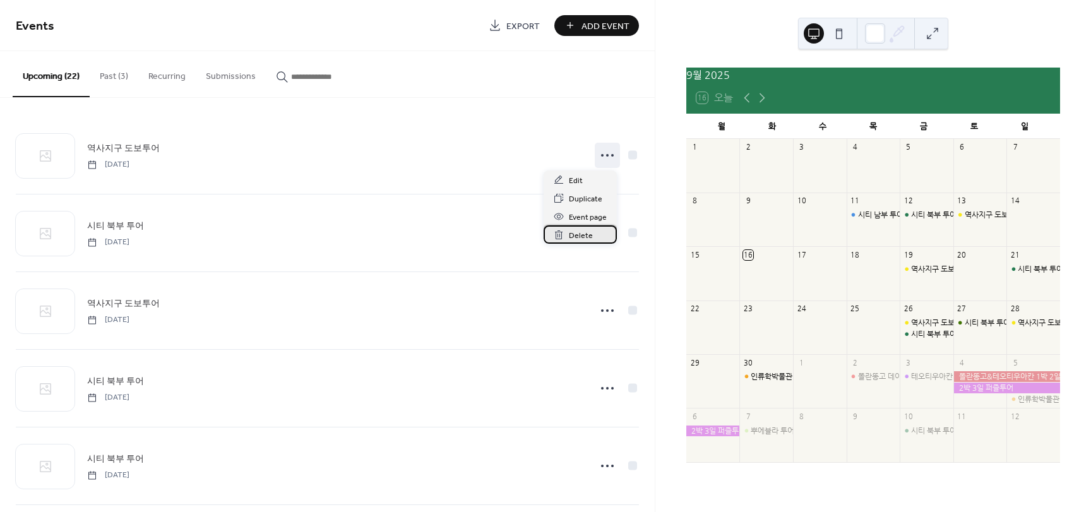
click at [588, 231] on span "Delete" at bounding box center [581, 235] width 24 height 13
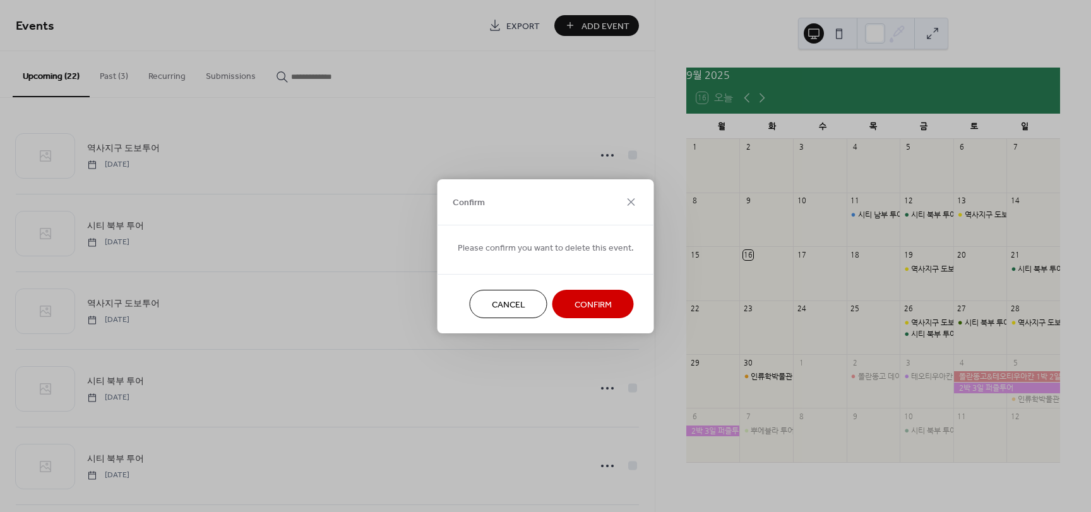
click at [598, 309] on span "Confirm" at bounding box center [592, 304] width 37 height 13
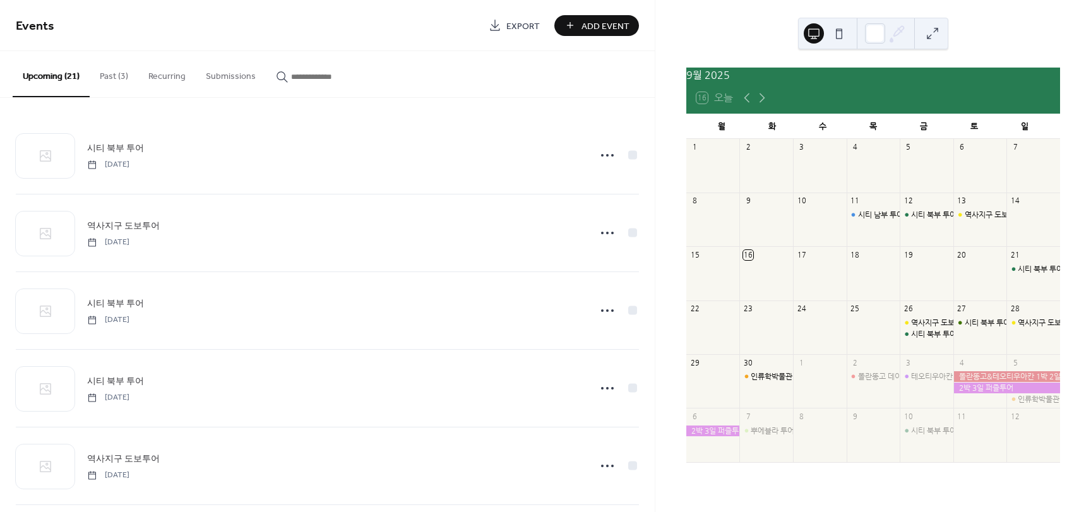
click at [607, 27] on span "Add Event" at bounding box center [605, 26] width 48 height 13
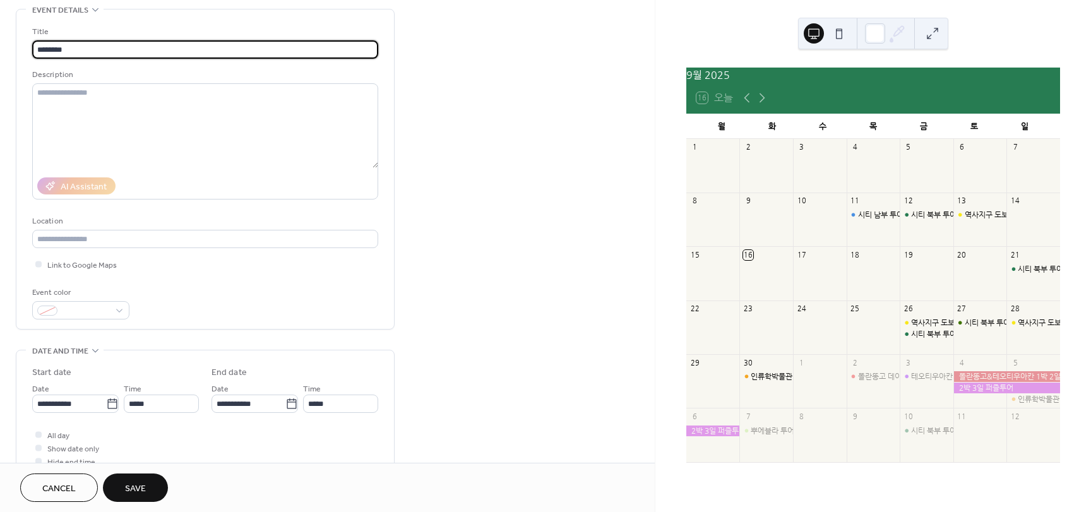
scroll to position [63, 0]
type input "********"
click at [109, 399] on icon at bounding box center [112, 402] width 13 height 13
click at [106, 399] on input "**********" at bounding box center [69, 402] width 74 height 18
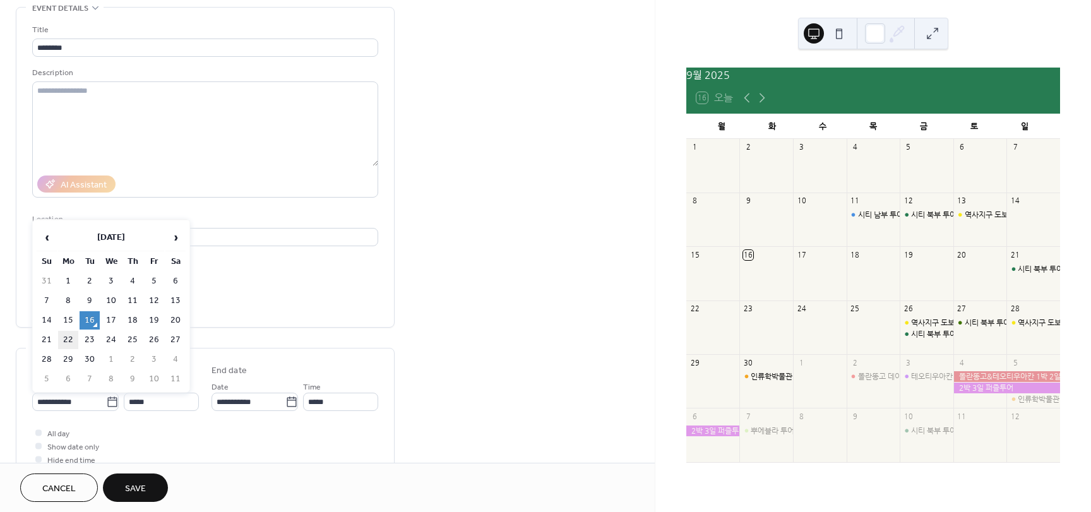
click at [66, 336] on td "22" at bounding box center [68, 340] width 20 height 18
type input "**********"
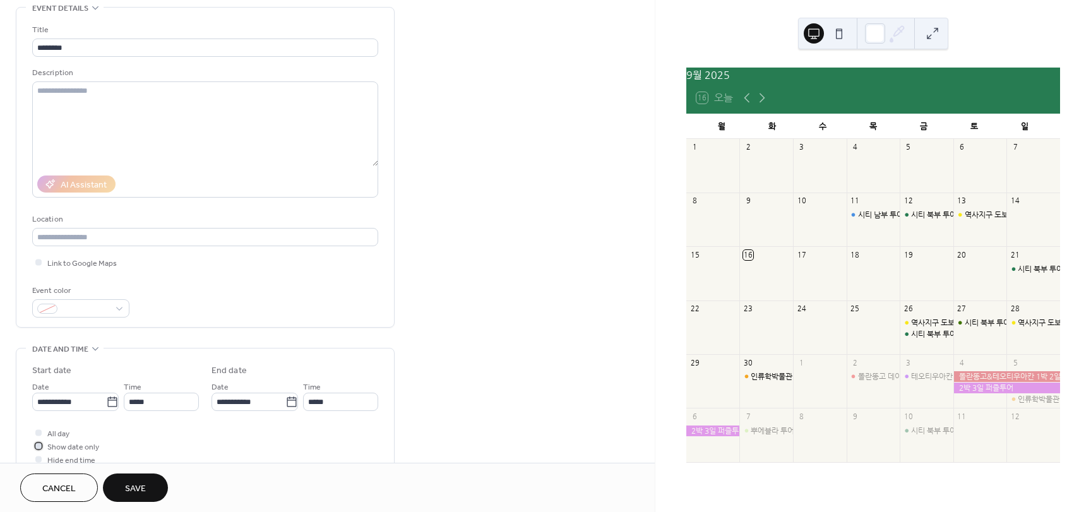
click at [38, 445] on div at bounding box center [38, 446] width 6 height 6
click at [120, 300] on div at bounding box center [80, 308] width 97 height 18
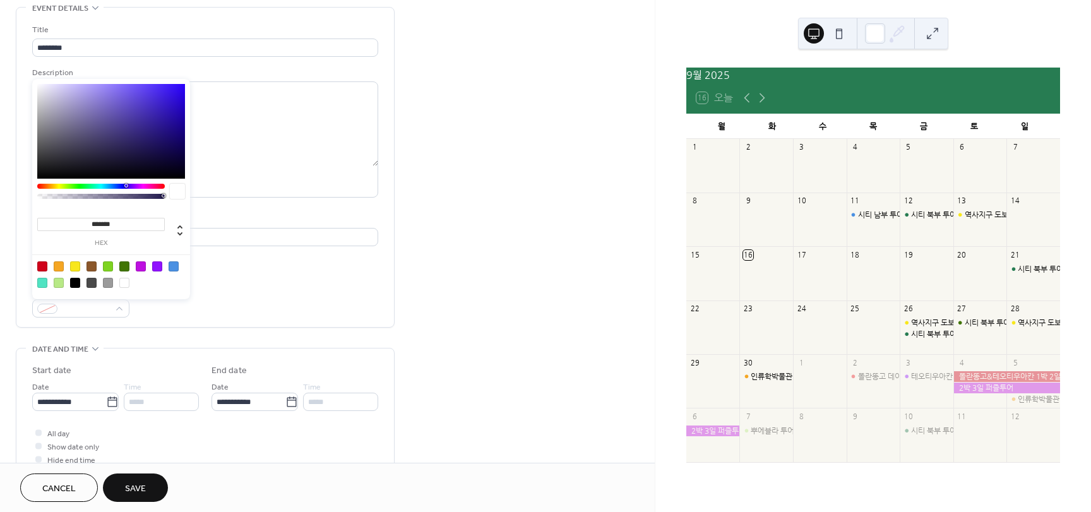
click at [120, 263] on div at bounding box center [124, 266] width 10 height 10
type input "*******"
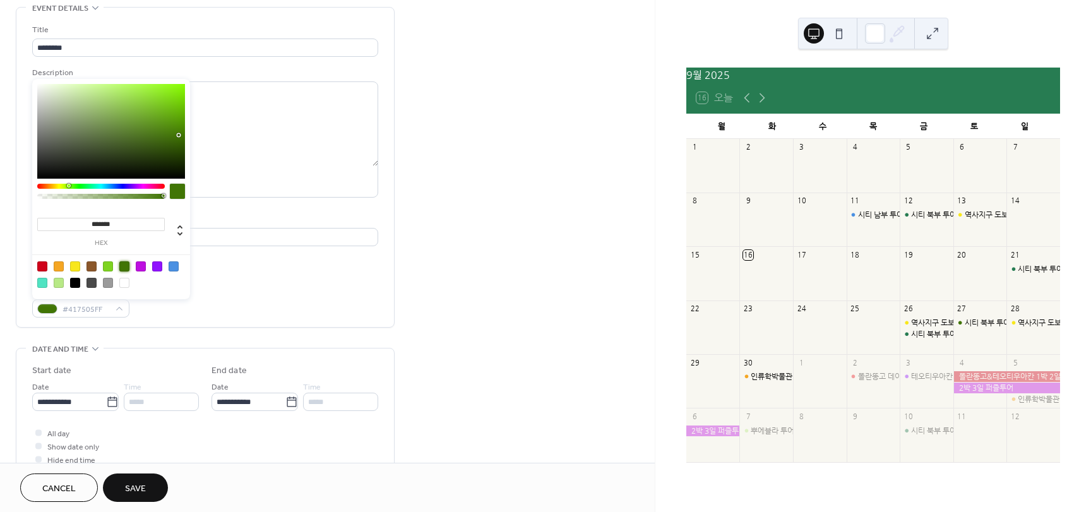
click at [139, 487] on span "Save" at bounding box center [135, 488] width 21 height 13
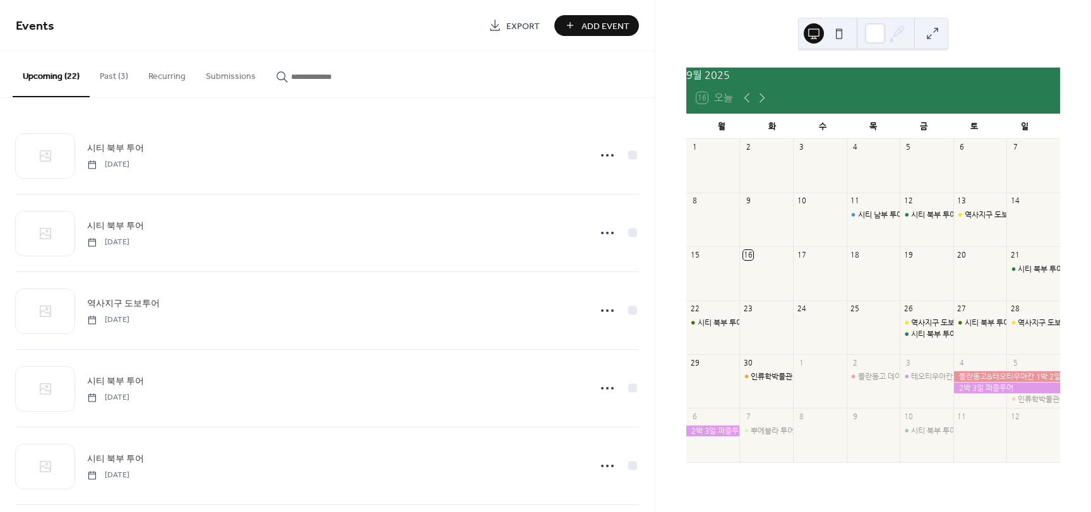
click at [110, 66] on button "Past (3)" at bounding box center [114, 73] width 49 height 45
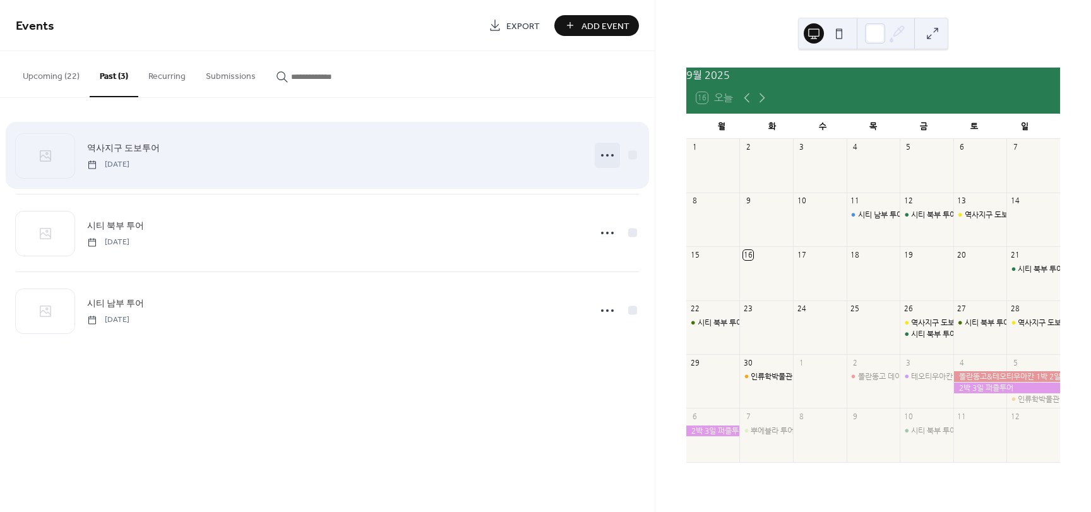
click at [610, 158] on icon at bounding box center [607, 155] width 20 height 20
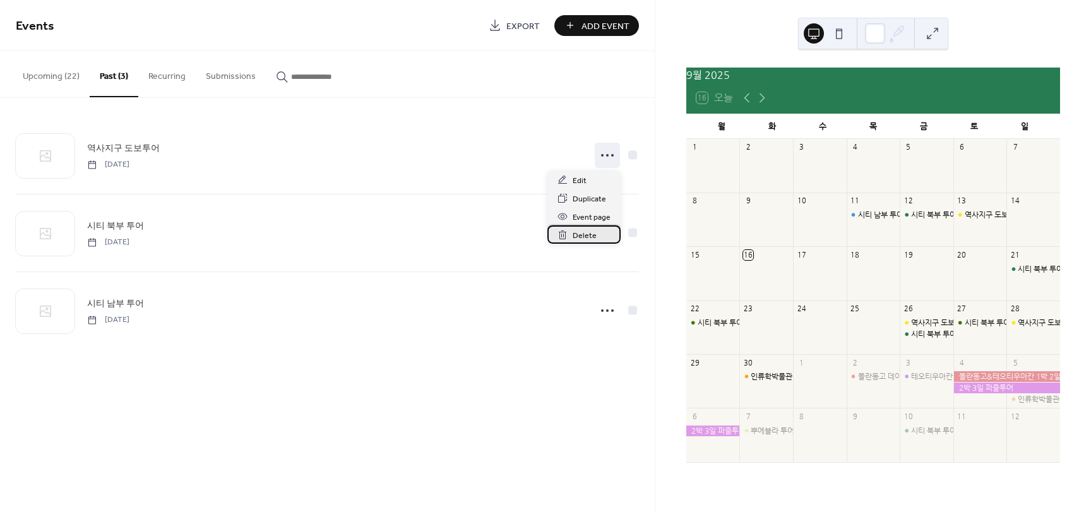
click at [585, 238] on span "Delete" at bounding box center [585, 235] width 24 height 13
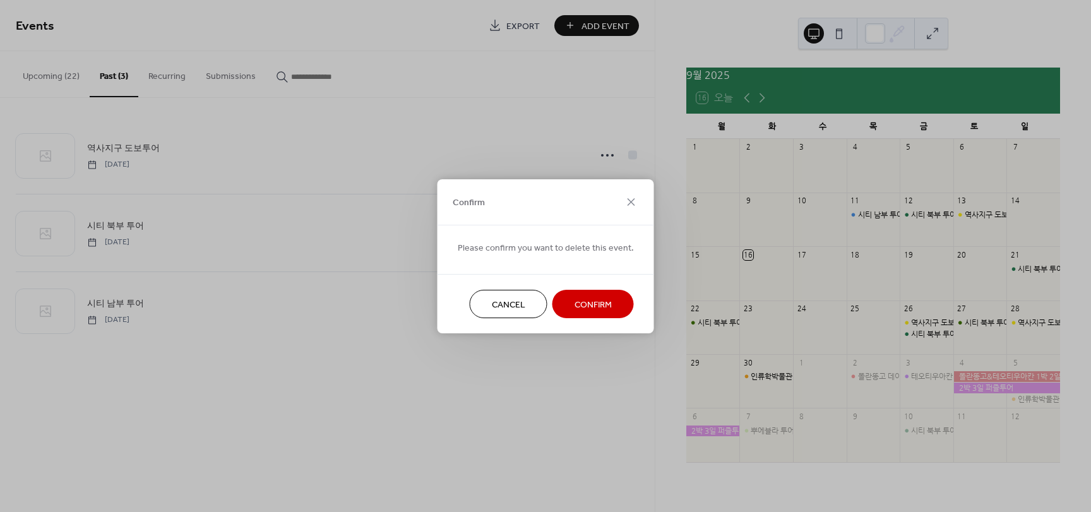
click at [574, 302] on span "Confirm" at bounding box center [592, 304] width 37 height 13
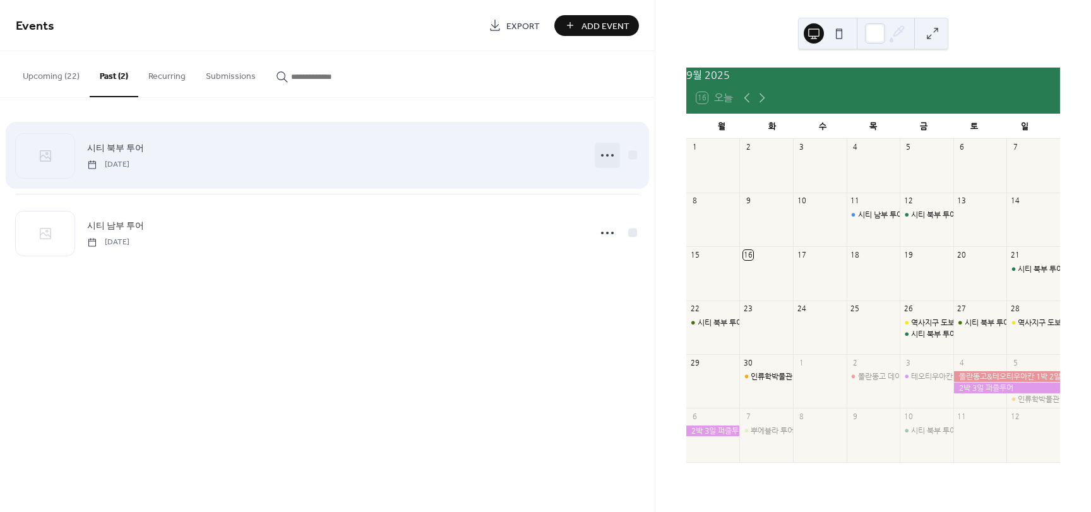
click at [607, 152] on icon at bounding box center [607, 155] width 20 height 20
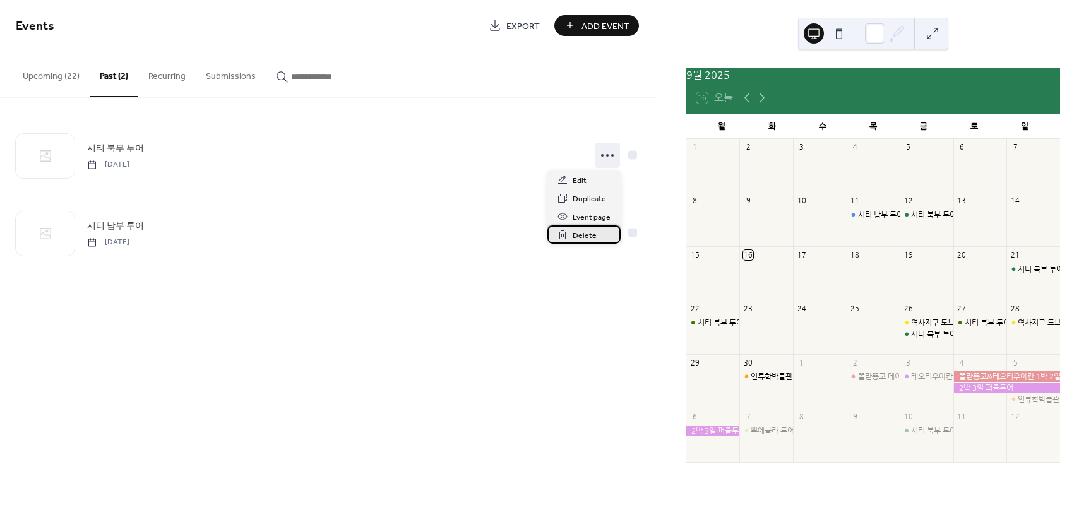
click at [607, 241] on div "Delete" at bounding box center [583, 234] width 73 height 18
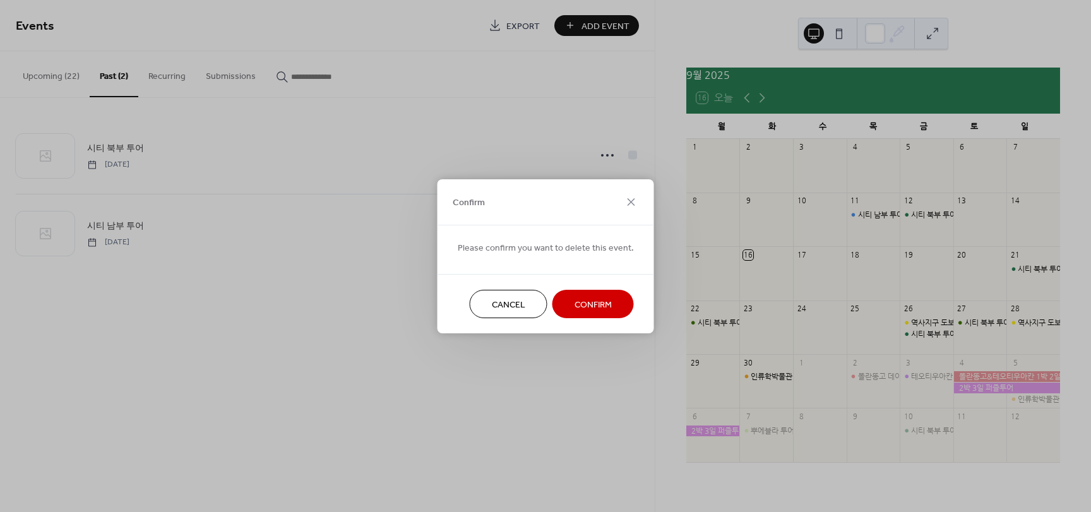
click at [587, 298] on span "Confirm" at bounding box center [592, 304] width 37 height 13
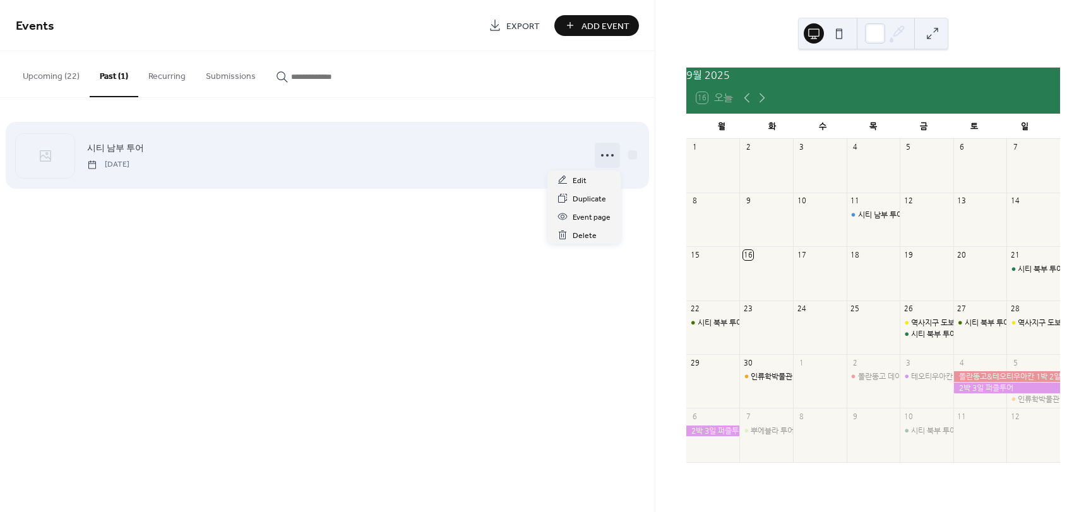
click at [598, 152] on icon at bounding box center [607, 155] width 20 height 20
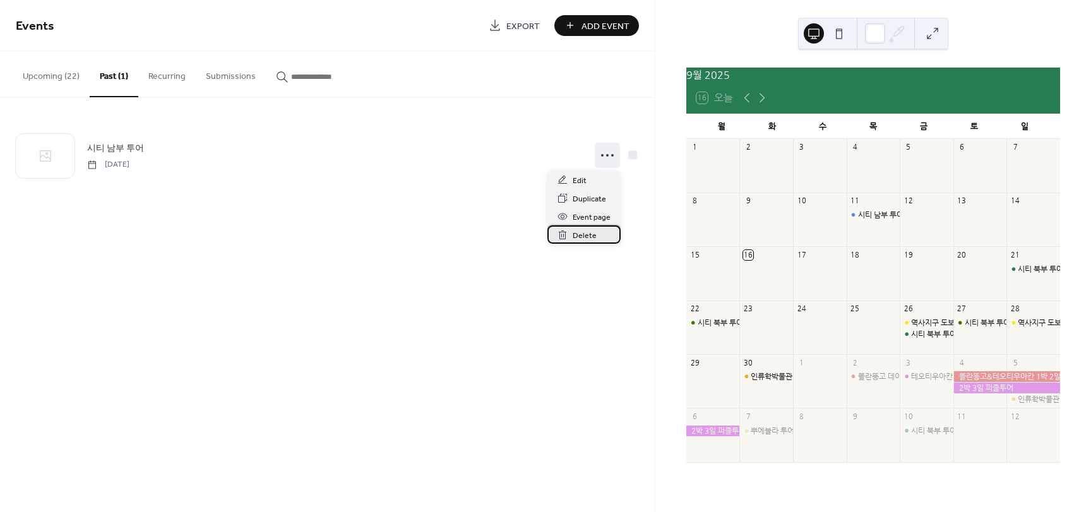
click at [595, 241] on div "Delete" at bounding box center [583, 234] width 73 height 18
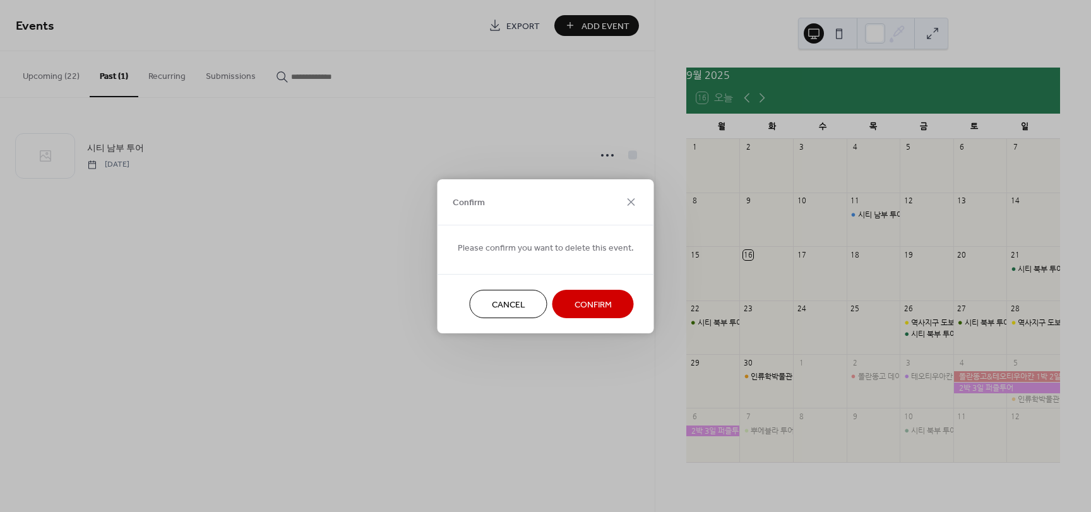
click at [580, 298] on span "Confirm" at bounding box center [592, 304] width 37 height 13
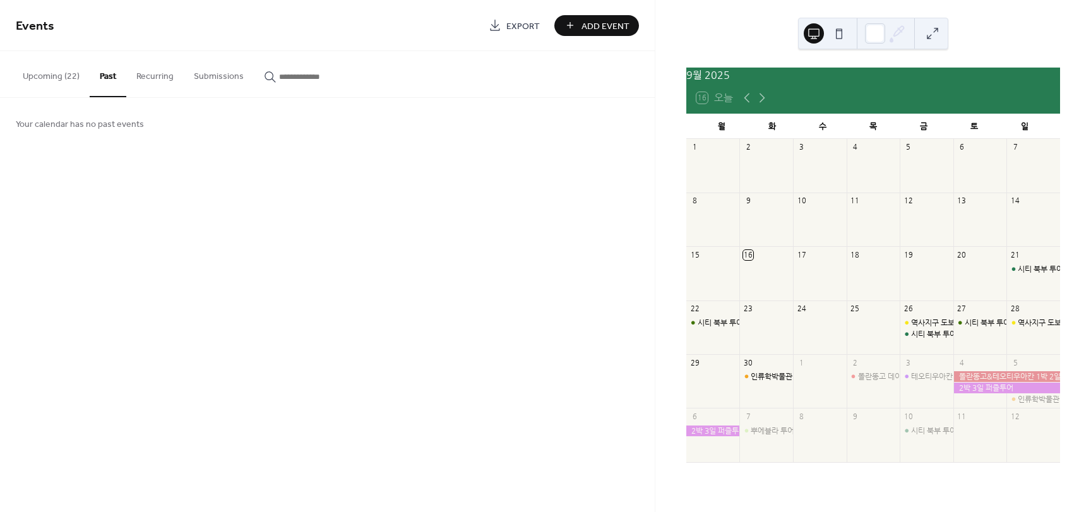
click at [53, 74] on button "Upcoming (22)" at bounding box center [51, 73] width 77 height 45
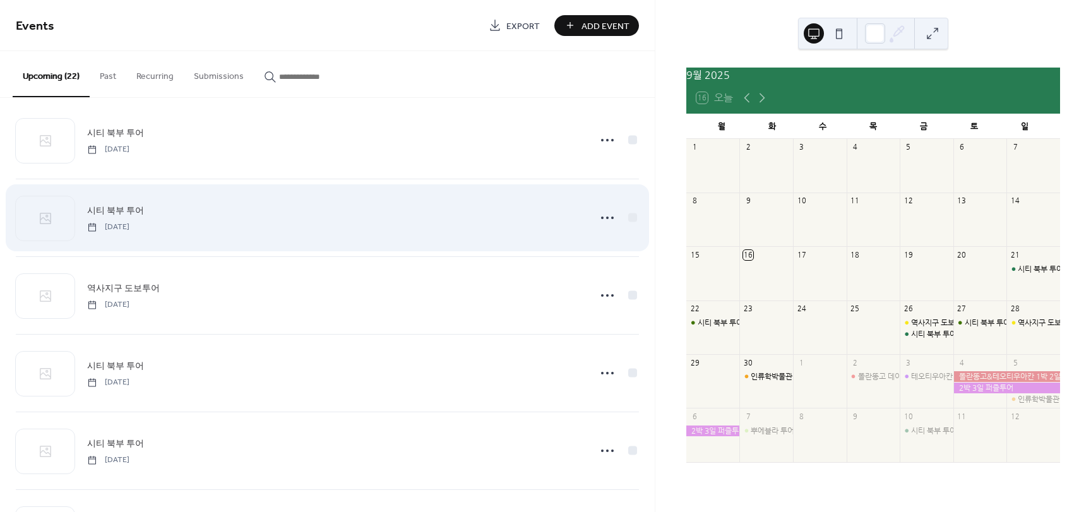
scroll to position [63, 0]
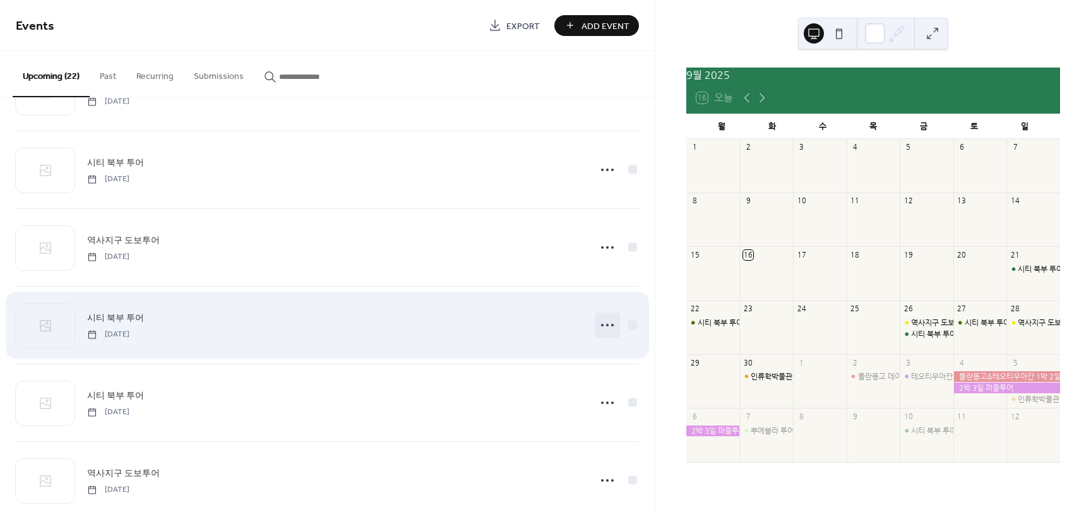
click at [601, 331] on icon at bounding box center [607, 325] width 20 height 20
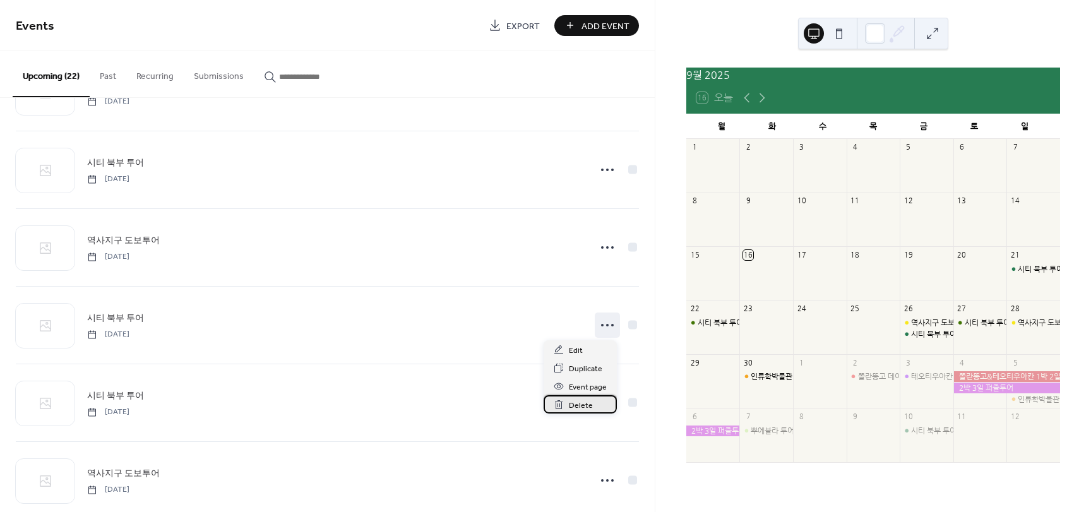
click at [577, 403] on span "Delete" at bounding box center [581, 405] width 24 height 13
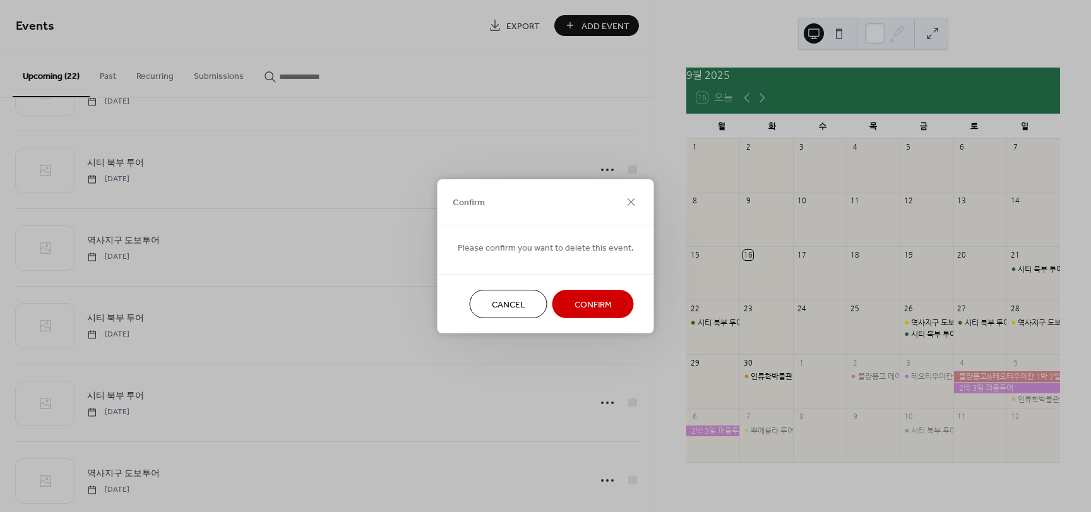
click at [582, 310] on span "Confirm" at bounding box center [592, 304] width 37 height 13
